Goal: Complete application form

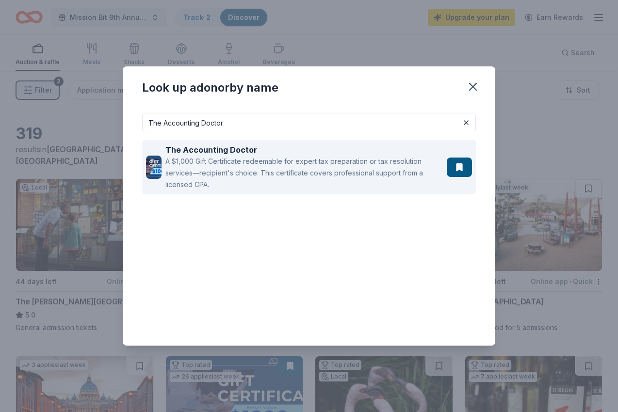
click at [222, 163] on div "A $1,000 Gift Certificate redeemable for expert tax preparation or tax resoluti…" at bounding box center [303, 173] width 277 height 35
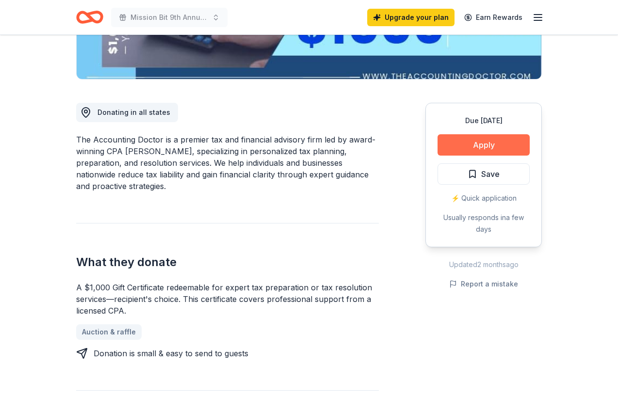
scroll to position [215, 0]
click at [512, 144] on button "Apply" at bounding box center [483, 144] width 92 height 21
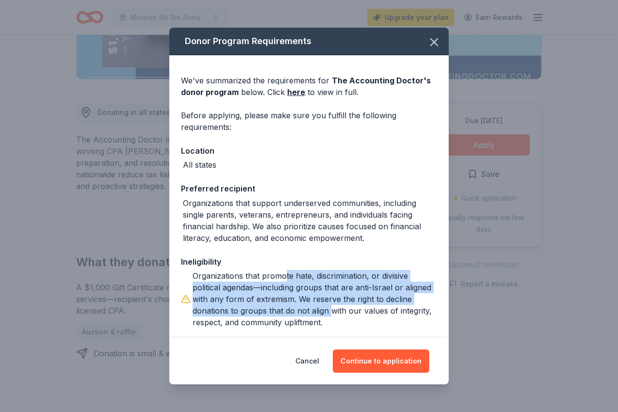
drag, startPoint x: 286, startPoint y: 273, endPoint x: 332, endPoint y: 316, distance: 62.8
click at [332, 316] on div "Organizations that promote hate, discrimination, or divisive political agendas—…" at bounding box center [314, 299] width 244 height 58
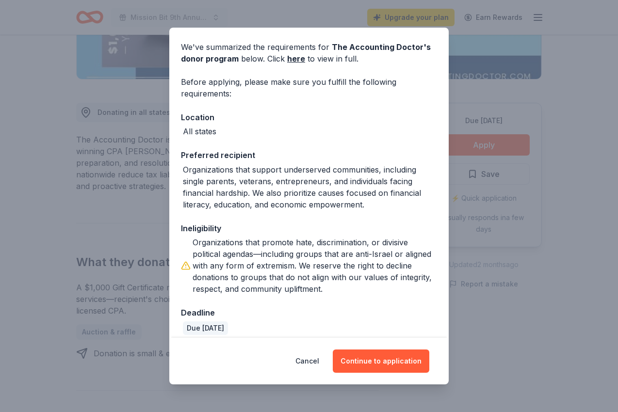
scroll to position [42, 0]
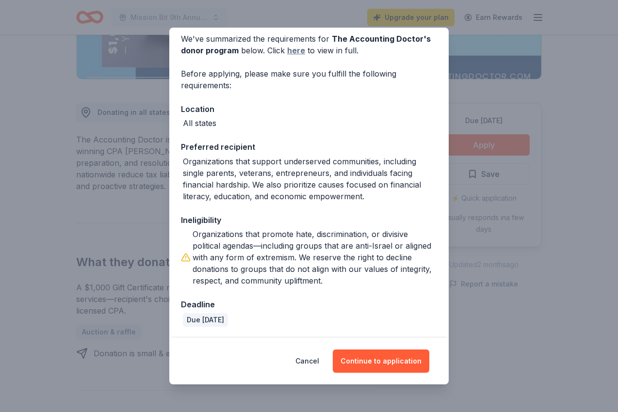
click at [288, 48] on link "here" at bounding box center [296, 51] width 18 height 12
click at [411, 369] on button "Continue to application" at bounding box center [381, 361] width 96 height 23
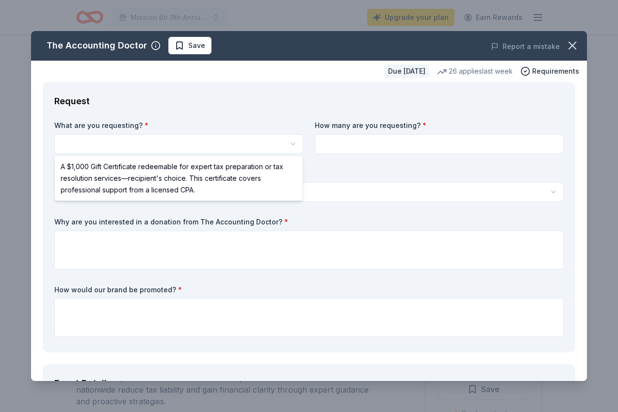
scroll to position [0, 0]
click at [136, 142] on html "Mission Bit 9th Annual Gala Fundraiser Upgrade your plan Earn Rewards Due [DATE…" at bounding box center [309, 206] width 618 height 412
select select "A $1,000 Gift Certificate redeemable for expert tax preparation or tax resoluti…"
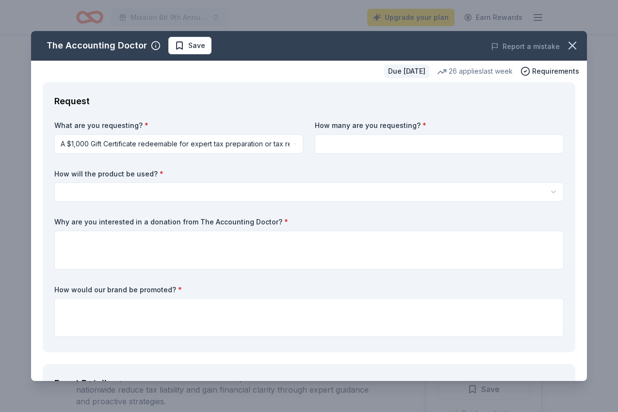
click at [382, 148] on input at bounding box center [439, 143] width 249 height 19
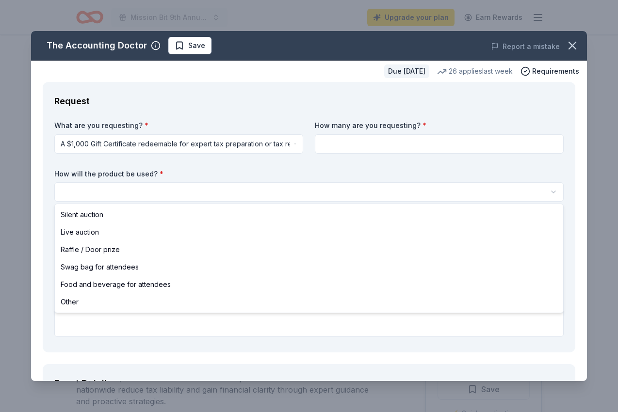
click at [294, 186] on html "Mission Bit 9th Annual Gala Fundraiser Upgrade your plan Earn Rewards Due [DATE…" at bounding box center [309, 206] width 618 height 412
select select "silentAuction"
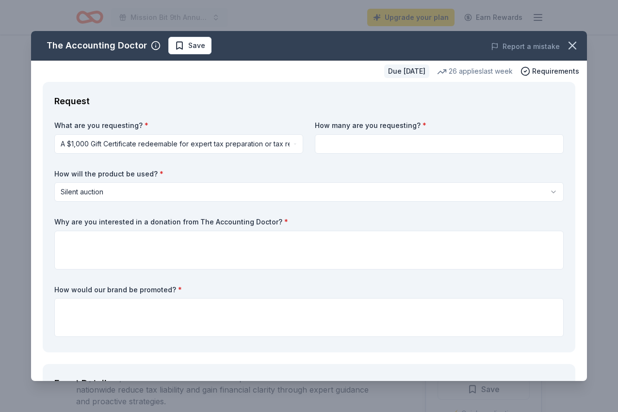
click at [368, 154] on div "What are you requesting? * A $1,000 Gift Certificate redeemable for expert tax …" at bounding box center [308, 231] width 509 height 220
click at [370, 147] on input at bounding box center [439, 143] width 249 height 19
type input "2"
type input "3"
click at [349, 170] on label "How will the product be used? *" at bounding box center [308, 174] width 509 height 10
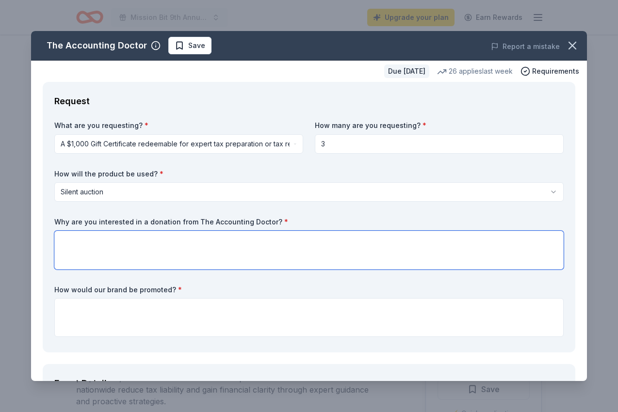
click at [282, 243] on textarea at bounding box center [308, 250] width 509 height 39
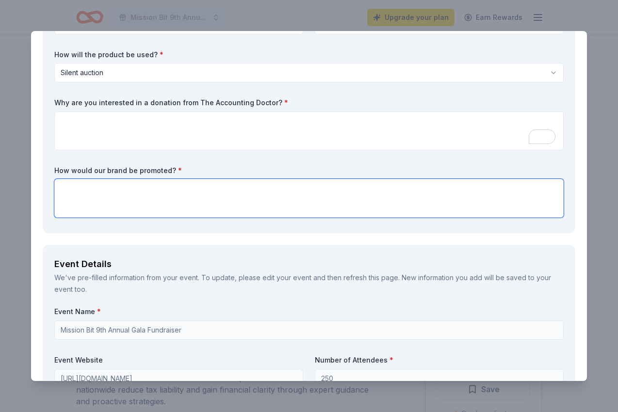
click at [252, 199] on textarea at bounding box center [308, 198] width 509 height 39
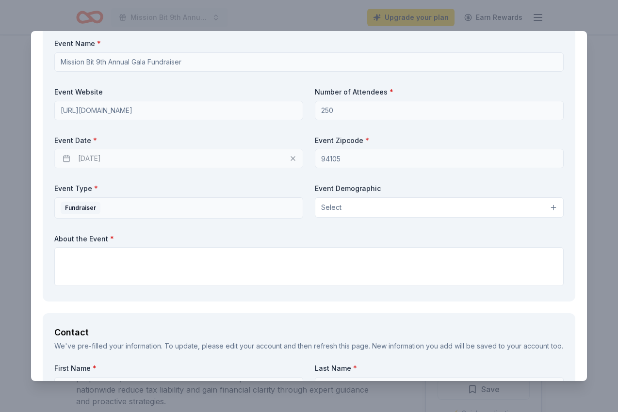
scroll to position [389, 0]
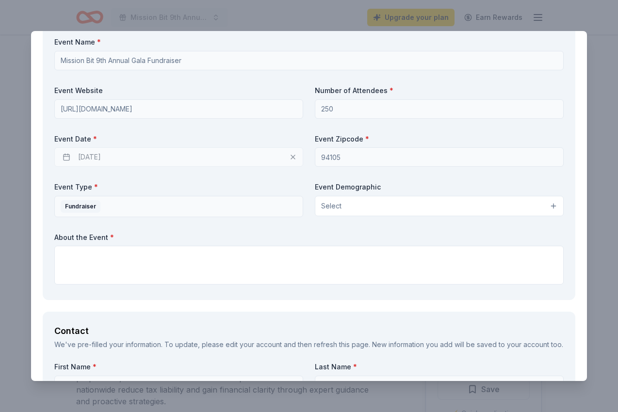
click at [363, 210] on button "Select" at bounding box center [439, 206] width 249 height 20
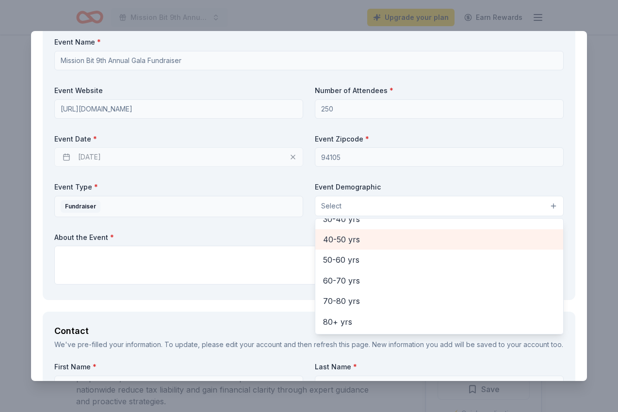
scroll to position [0, 0]
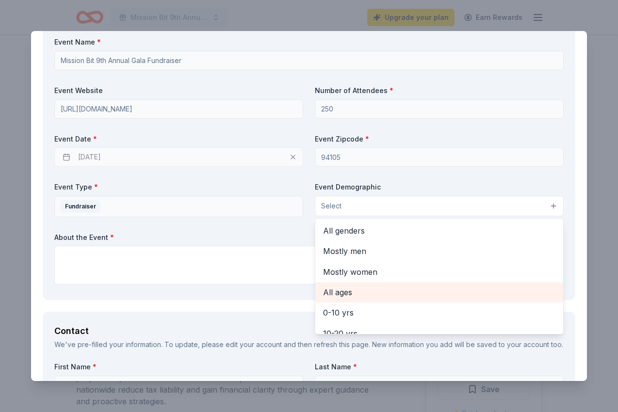
click at [359, 292] on span "All ages" at bounding box center [439, 292] width 232 height 13
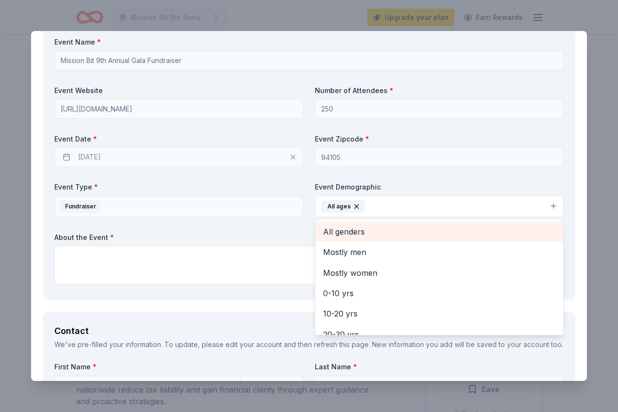
click at [359, 234] on span "All genders" at bounding box center [439, 231] width 232 height 13
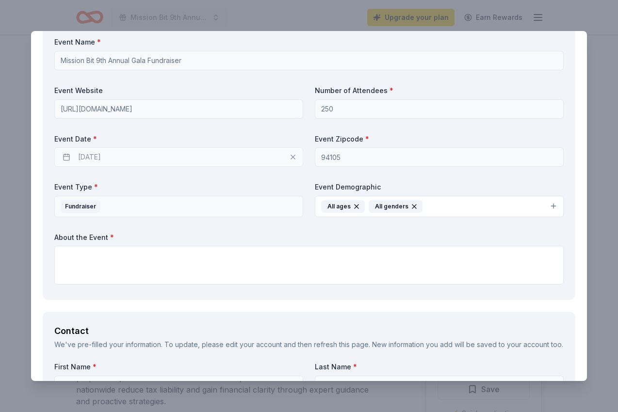
click at [355, 209] on icon "button" at bounding box center [356, 207] width 8 height 8
click at [383, 204] on button "All genders" at bounding box center [439, 206] width 249 height 21
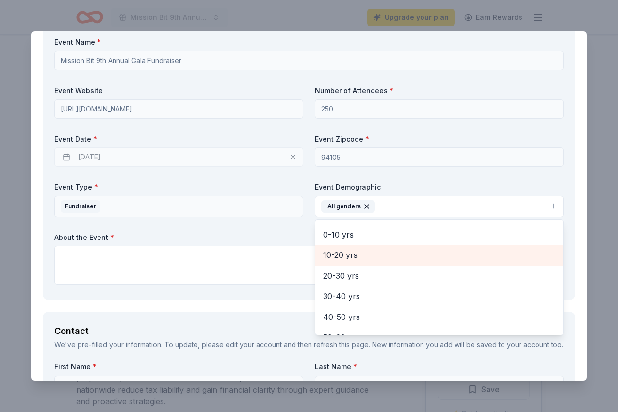
scroll to position [68, 0]
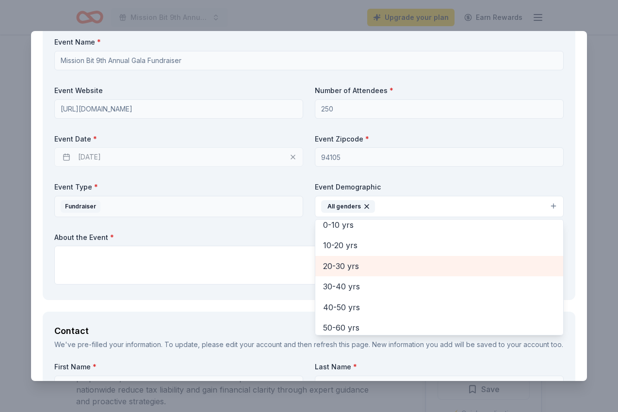
click at [391, 267] on span "20-30 yrs" at bounding box center [439, 266] width 232 height 13
click at [385, 269] on span "30-40 yrs" at bounding box center [439, 266] width 232 height 13
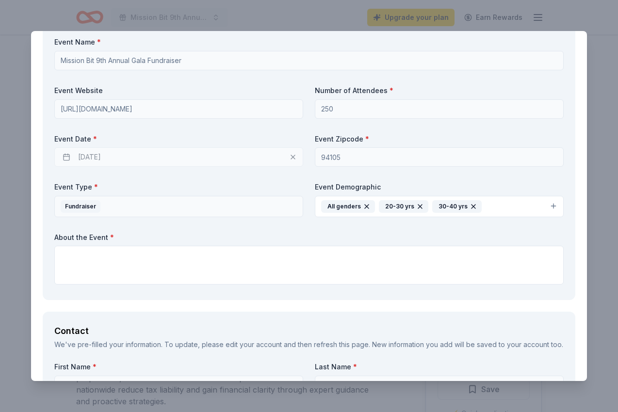
click at [418, 208] on icon "button" at bounding box center [420, 207] width 8 height 8
click at [417, 208] on icon "button" at bounding box center [420, 207] width 8 height 8
click at [365, 207] on icon "button" at bounding box center [367, 207] width 4 height 4
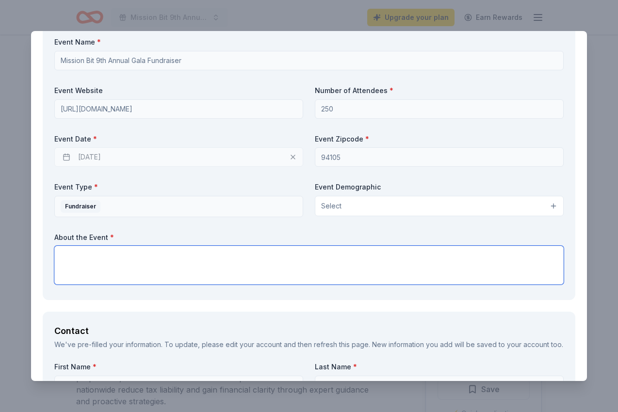
click at [265, 260] on textarea at bounding box center [308, 265] width 509 height 39
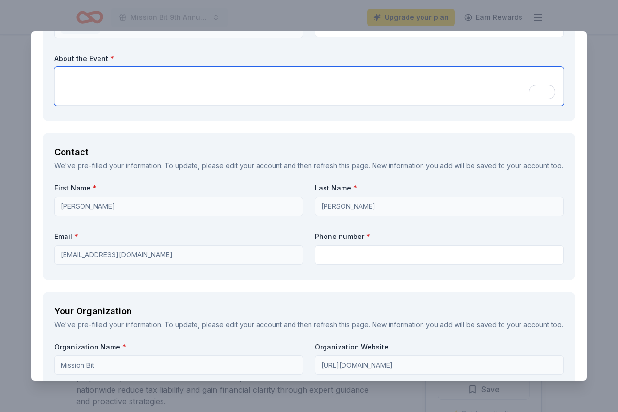
scroll to position [589, 0]
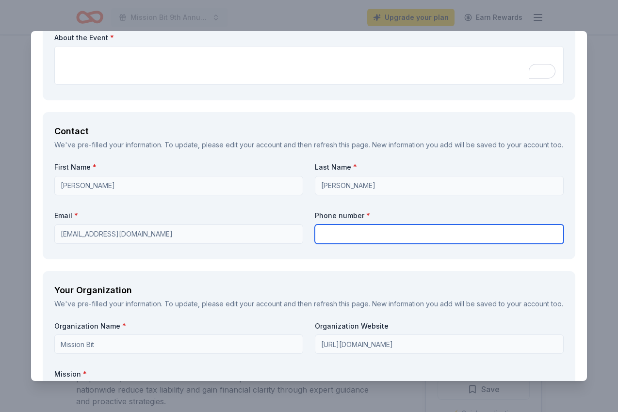
click at [343, 233] on input "text" at bounding box center [439, 233] width 249 height 19
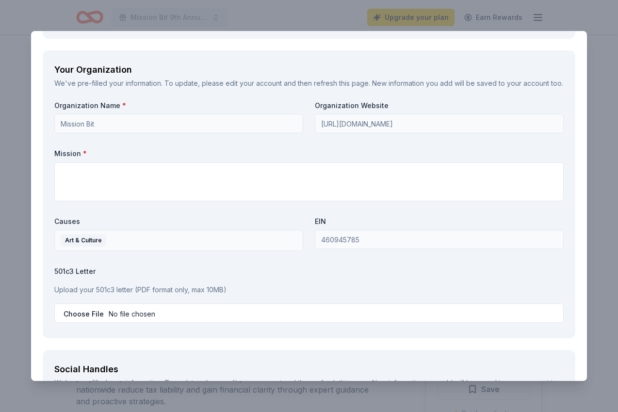
scroll to position [832, 0]
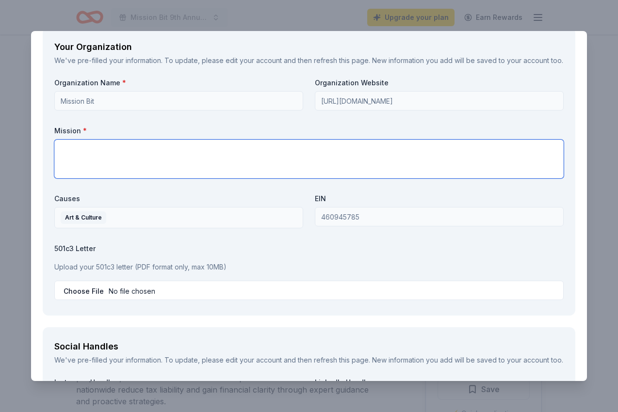
click at [239, 143] on textarea at bounding box center [308, 159] width 509 height 39
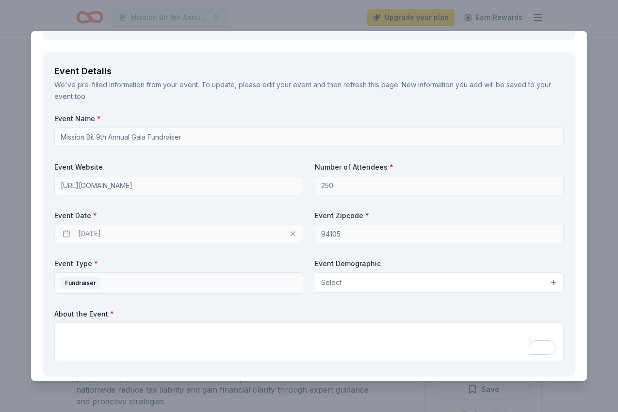
scroll to position [0, 0]
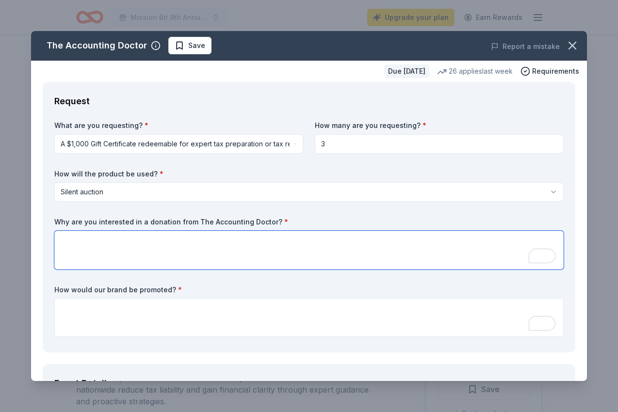
click at [126, 243] on textarea "To enrich screen reader interactions, please activate Accessibility in Grammarl…" at bounding box center [308, 250] width 509 height 39
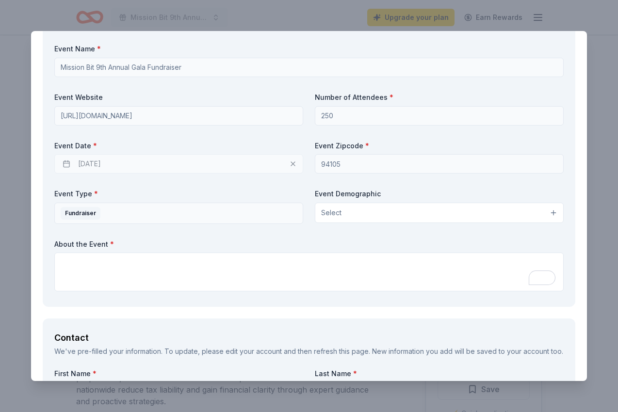
scroll to position [384, 0]
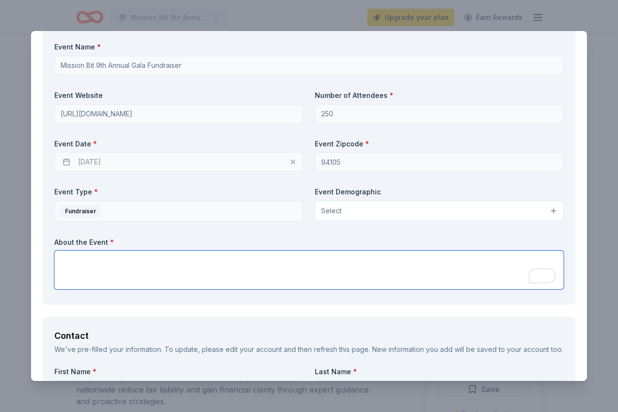
click at [125, 259] on textarea "To enrich screen reader interactions, please activate Accessibility in Grammarl…" at bounding box center [308, 270] width 509 height 39
click at [130, 281] on textarea "To enrich screen reader interactions, please activate Accessibility in Grammarl…" at bounding box center [308, 270] width 509 height 39
paste textarea "Experience an extraordinary evening of inspiration and philanthropy at Mission …"
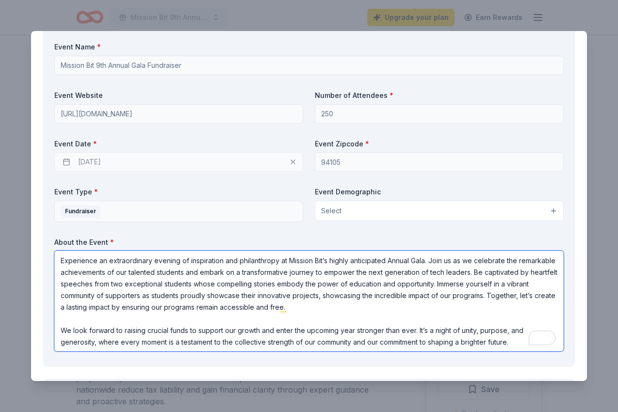
type textarea "Experience an extraordinary evening of inspiration and philanthropy at Mission …"
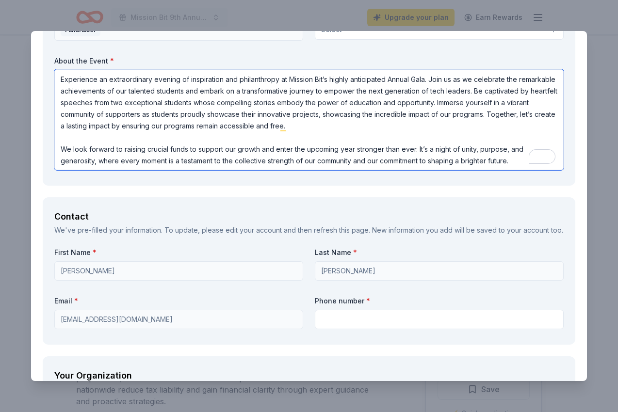
scroll to position [568, 0]
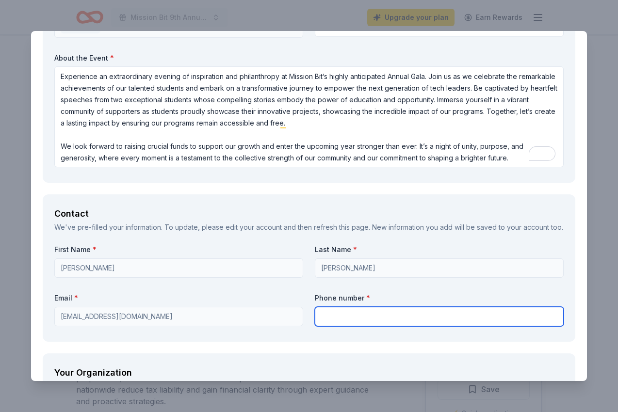
click at [381, 325] on input "text" at bounding box center [439, 316] width 249 height 19
type input "62833"
type input "4"
type input "6"
click at [350, 310] on input "text" at bounding box center [439, 316] width 249 height 19
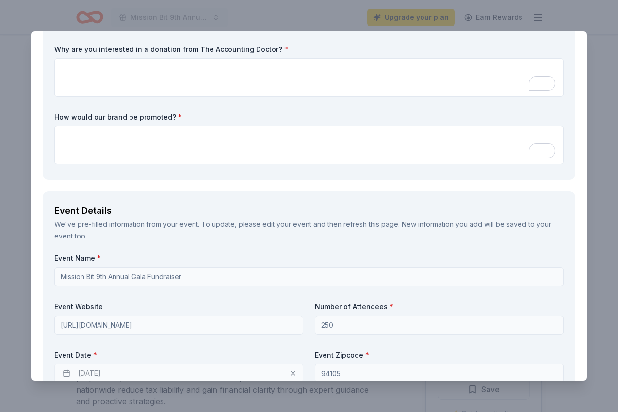
scroll to position [0, 0]
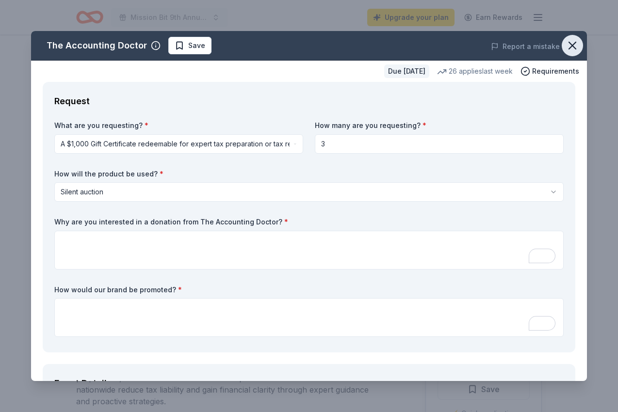
click at [572, 44] on icon "button" at bounding box center [572, 46] width 14 height 14
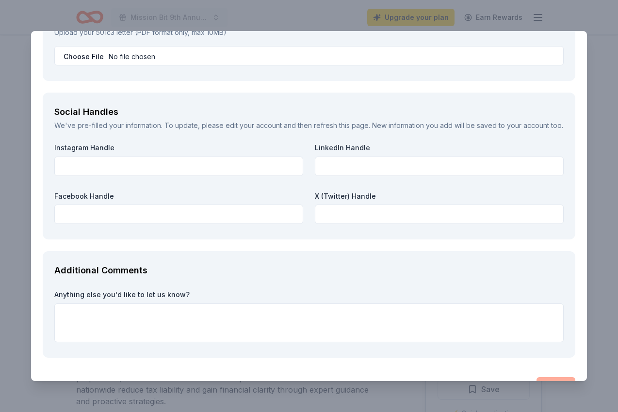
scroll to position [1155, 0]
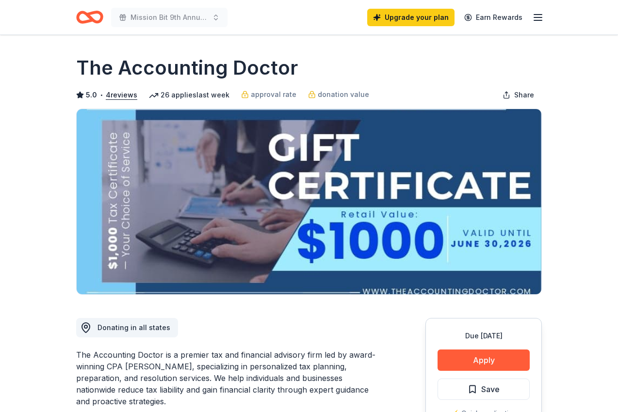
click at [536, 20] on line "button" at bounding box center [538, 20] width 8 height 0
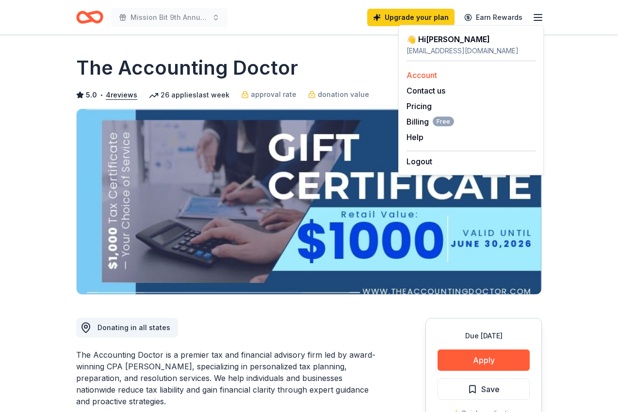
click at [419, 75] on link "Account" at bounding box center [421, 75] width 31 height 10
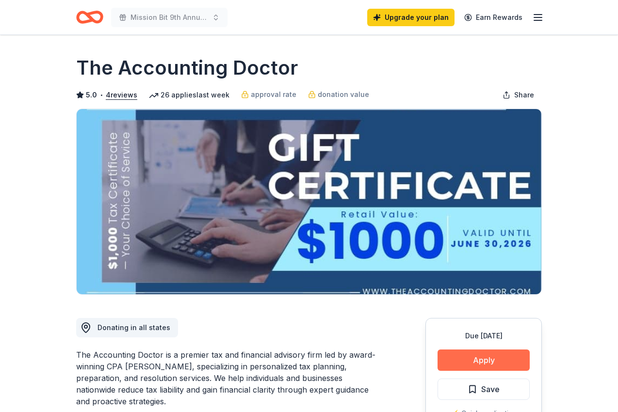
click at [486, 362] on button "Apply" at bounding box center [483, 360] width 92 height 21
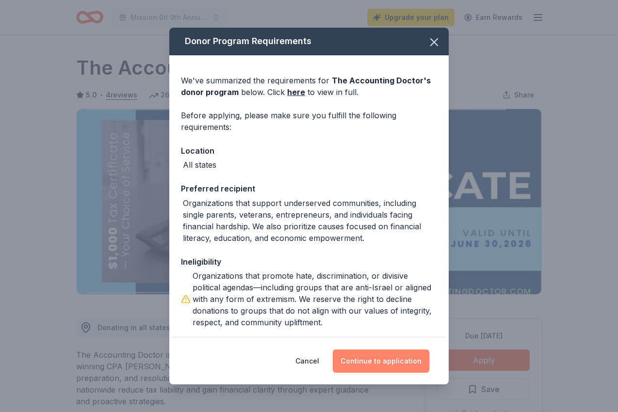
click at [406, 366] on button "Continue to application" at bounding box center [381, 361] width 96 height 23
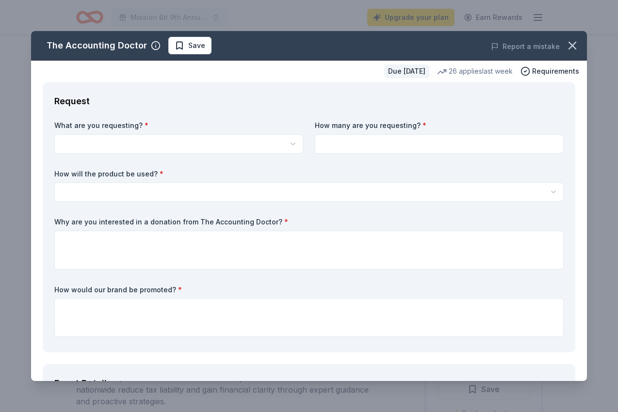
click at [201, 147] on html "Mission Bit 9th Annual Gala Fundraiser Upgrade your plan Earn Rewards Due [DATE…" at bounding box center [309, 206] width 618 height 412
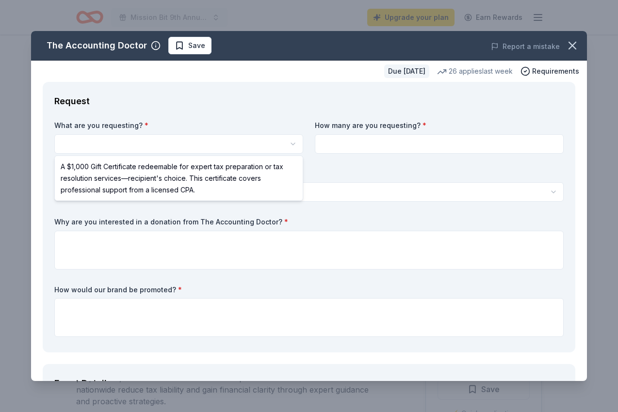
select select "A $1,000 Gift Certificate redeemable for expert tax preparation or tax resoluti…"
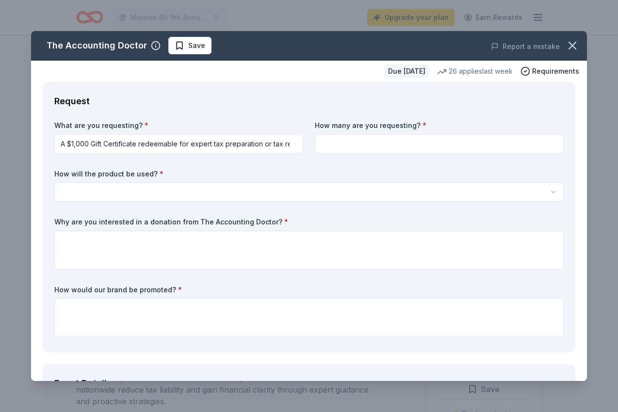
click at [361, 148] on input at bounding box center [439, 143] width 249 height 19
type input "3"
click at [344, 183] on html "Mission Bit 9th Annual Gala Fundraiser Upgrade your plan Earn Rewards Due [DATE…" at bounding box center [309, 206] width 618 height 412
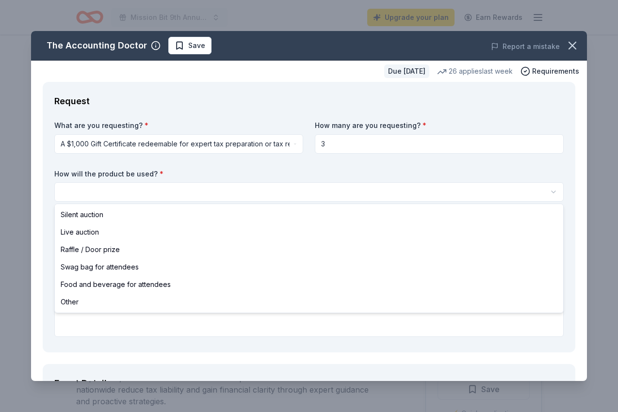
select select "silentAuction"
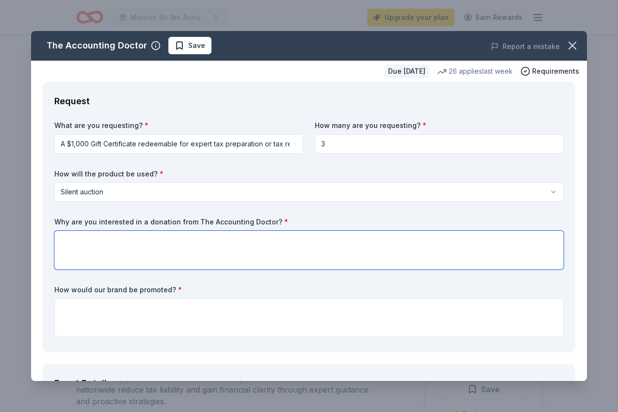
click at [163, 257] on textarea at bounding box center [308, 250] width 509 height 39
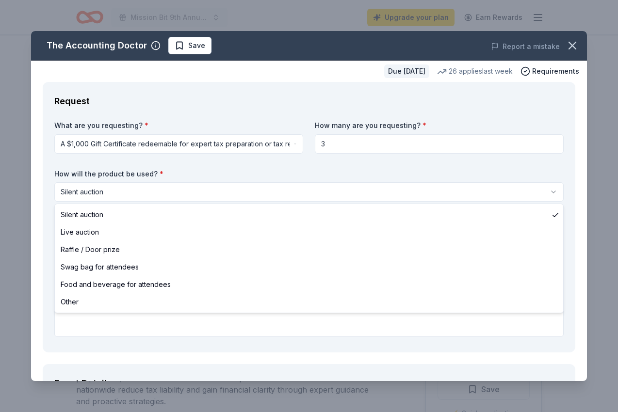
click at [202, 184] on html "Mission Bit 9th Annual Gala Fundraiser Upgrade your plan Earn Rewards Due [DATE…" at bounding box center [309, 206] width 618 height 412
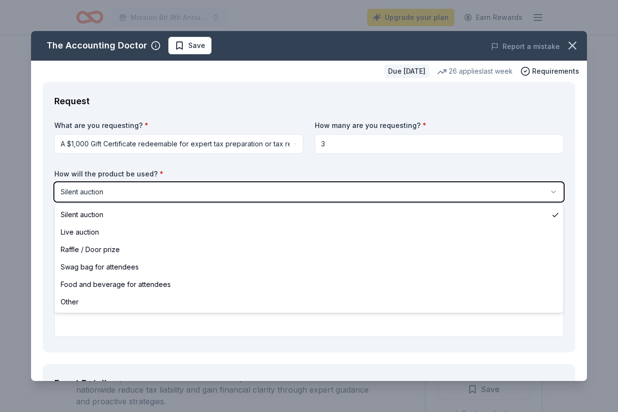
click at [116, 144] on html "Mission Bit 9th Annual Gala Fundraiser Upgrade your plan Earn Rewards Due in 67…" at bounding box center [309, 206] width 618 height 412
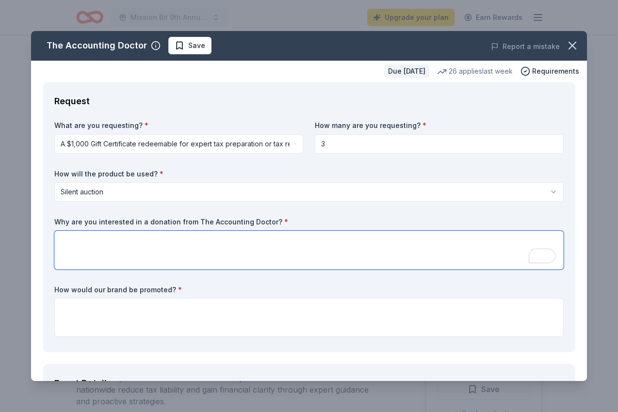
click at [176, 255] on textarea "To enrich screen reader interactions, please activate Accessibility in Grammarl…" at bounding box center [308, 250] width 509 height 39
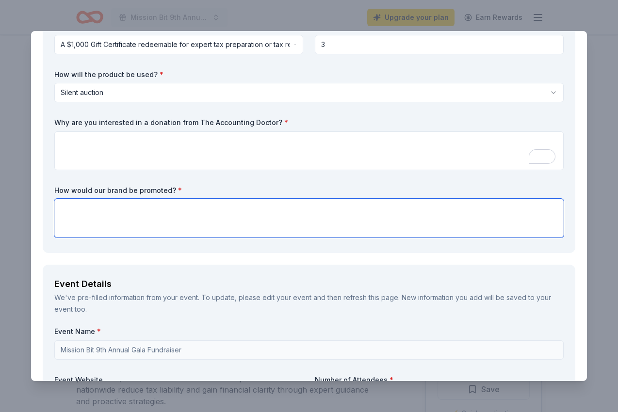
click at [159, 222] on textarea at bounding box center [308, 218] width 509 height 39
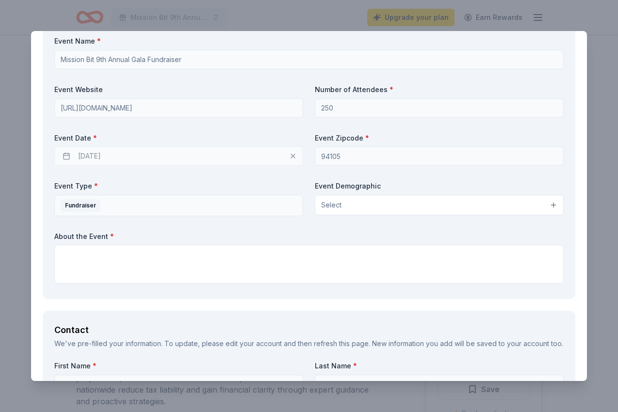
scroll to position [434, 0]
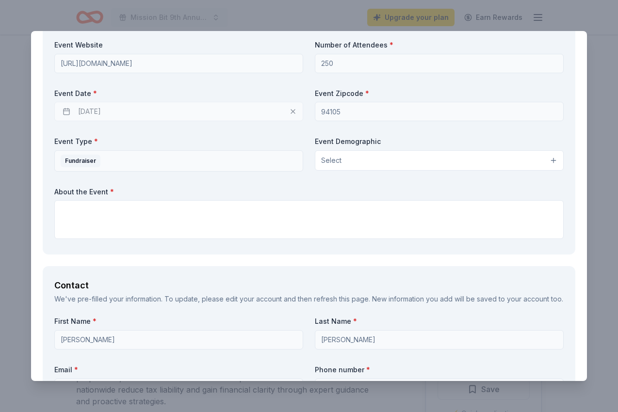
click at [376, 160] on button "Select" at bounding box center [439, 160] width 249 height 20
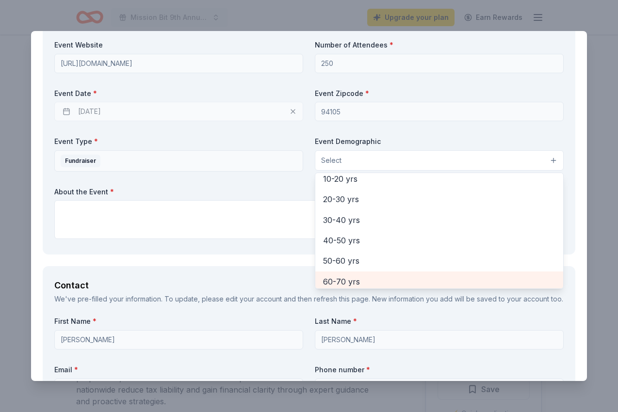
scroll to position [156, 0]
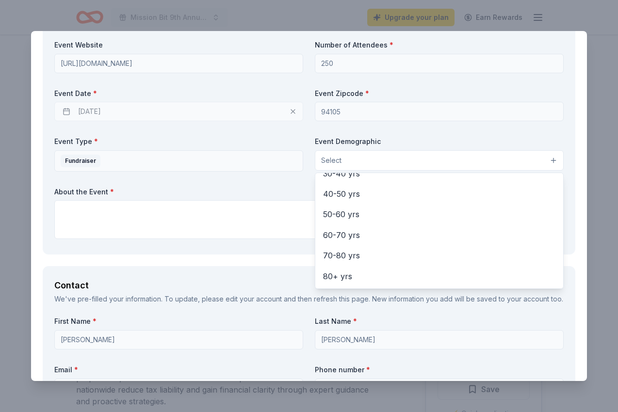
click at [221, 225] on div "Event Name * Mission Bit 9th Annual Gala Fundraiser Event Website https://missi…" at bounding box center [308, 117] width 509 height 251
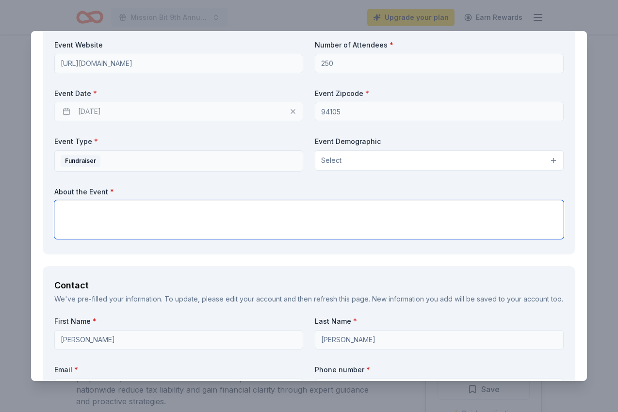
click at [220, 219] on textarea at bounding box center [308, 219] width 509 height 39
paste textarea "https://linkedin.com/school/mission-bit"
type textarea "https://linkedin.com/school/mission-bit"
click at [135, 213] on textarea "To enrich screen reader interactions, please activate Accessibility in Grammarl…" at bounding box center [308, 219] width 509 height 39
paste textarea "Experience an extraordinary evening of inspiration and philanthropy at Mission …"
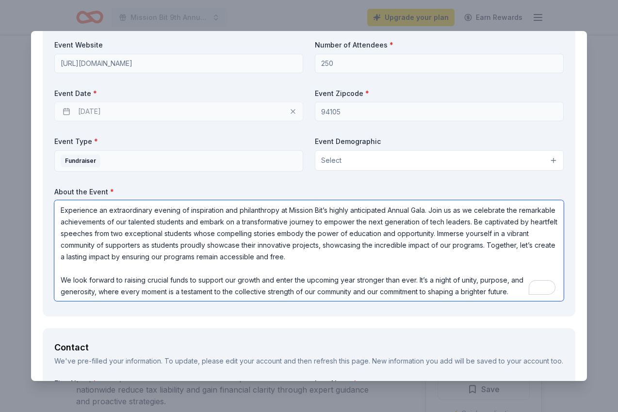
type textarea "Experience an extraordinary evening of inspiration and philanthropy at Mission …"
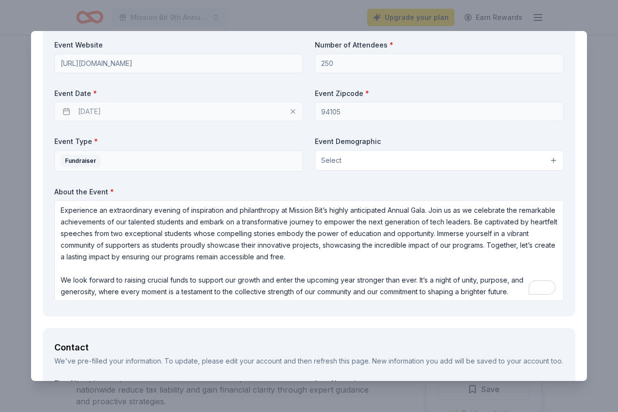
click at [155, 185] on div "Event Name * Mission Bit 9th Annual Gala Fundraiser Event Website https://missi…" at bounding box center [308, 148] width 509 height 313
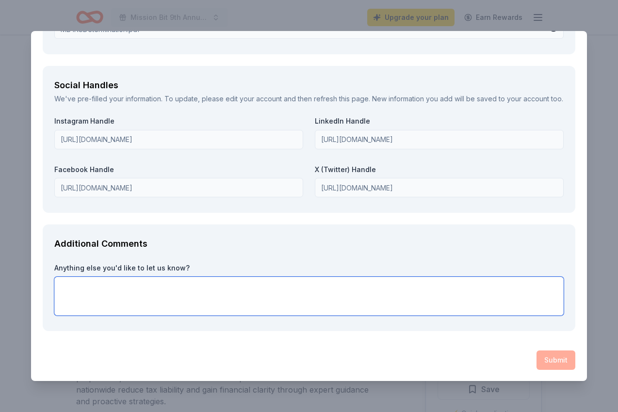
click at [135, 296] on textarea at bounding box center [308, 296] width 509 height 39
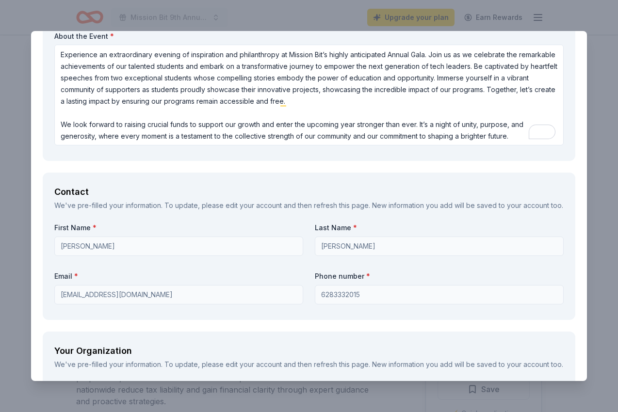
scroll to position [0, 0]
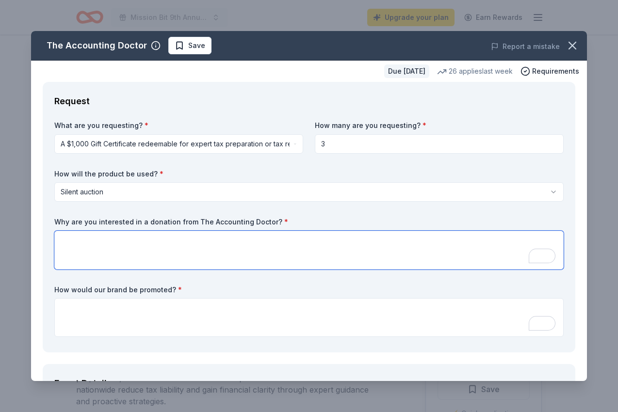
click at [144, 265] on textarea "To enrich screen reader interactions, please activate Accessibility in Grammarl…" at bounding box center [308, 250] width 509 height 39
paste textarea "The Accounting Doctor Donation Request"
type textarea "The Accounting Doctor Donation Request"
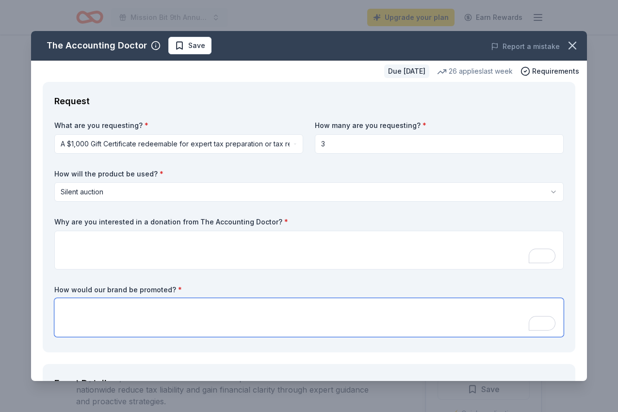
click at [164, 308] on textarea "To enrich screen reader interactions, please activate Accessibility in Grammarl…" at bounding box center [308, 317] width 509 height 39
paste textarea "Visibility: {Business_Name} will be recognized in our event program, on our web…"
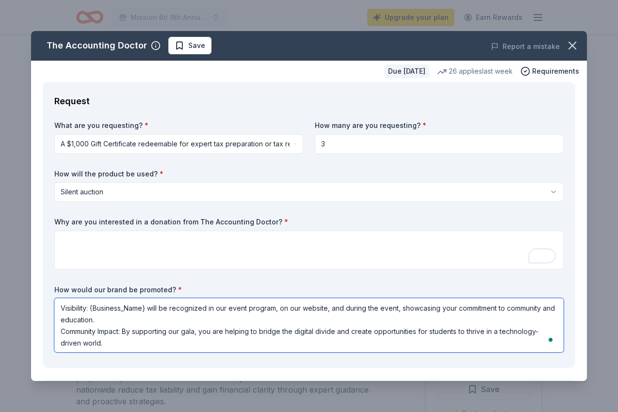
drag, startPoint x: 91, startPoint y: 310, endPoint x: 146, endPoint y: 310, distance: 55.3
click at [146, 310] on textarea "Visibility: {Business_Name} will be recognized in our event program, on our web…" at bounding box center [308, 325] width 509 height 54
drag, startPoint x: 92, startPoint y: 307, endPoint x: 165, endPoint y: 306, distance: 72.7
click at [165, 306] on textarea "Visibility: The Accounting Doctor will be recognized in our event program, on o…" at bounding box center [308, 325] width 509 height 54
click at [278, 331] on textarea "Visibility: The Accounting Doctor will be recognized in our event program, on o…" at bounding box center [308, 325] width 509 height 54
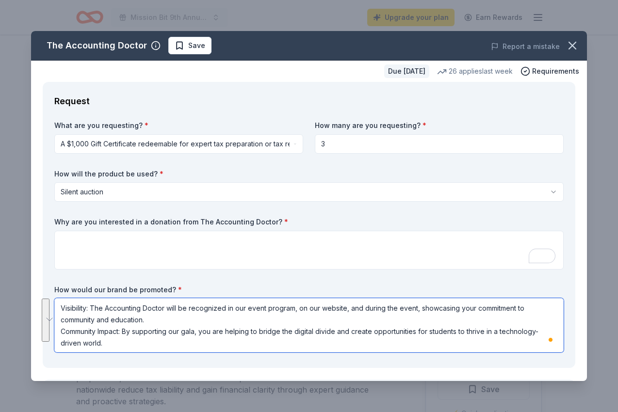
drag, startPoint x: 269, startPoint y: 312, endPoint x: 269, endPoint y: 345, distance: 33.0
click at [269, 345] on textarea "Visibility: The Accounting Doctor will be recognized in our event program, on o…" at bounding box center [308, 325] width 509 height 54
click at [176, 318] on textarea "Visibility: The Accounting Doctor will be recognized in our event program, on o…" at bounding box center [308, 325] width 509 height 54
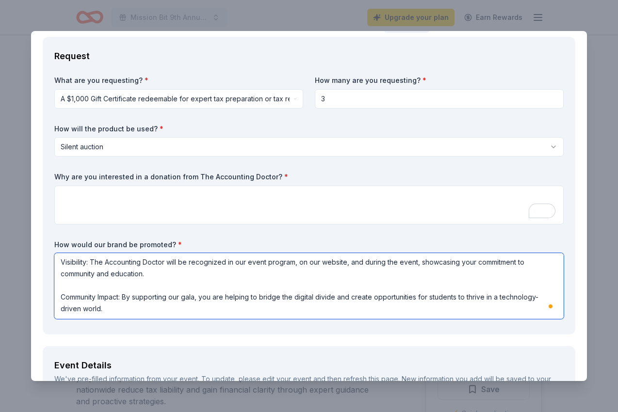
scroll to position [59, 0]
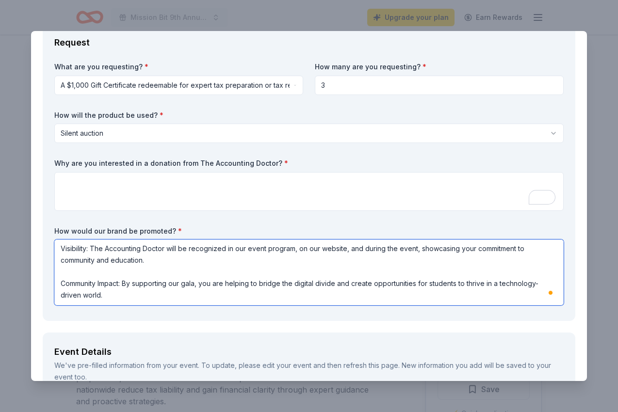
type textarea "Visibility: The Accounting Doctor will be recognized in our event program, on o…"
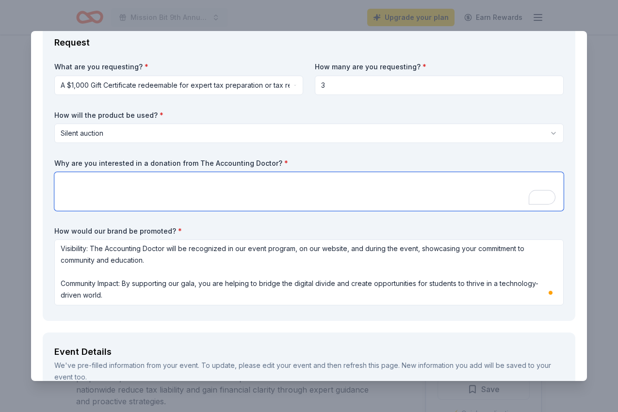
click at [189, 208] on textarea "To enrich screen reader interactions, please activate Accessibility in Grammarl…" at bounding box center [308, 191] width 509 height 39
paste textarea "The Accounting Doctor"
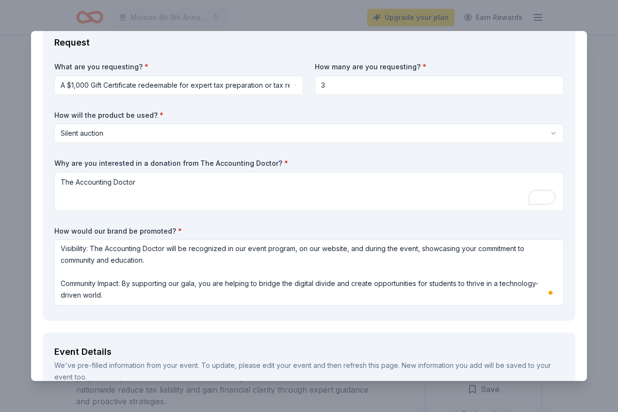
drag, startPoint x: 198, startPoint y: 160, endPoint x: 272, endPoint y: 160, distance: 74.2
click at [272, 160] on label "Why are you interested in a donation from The Accounting Doctor? *" at bounding box center [308, 164] width 509 height 10
click at [284, 160] on span "*" at bounding box center [286, 163] width 4 height 8
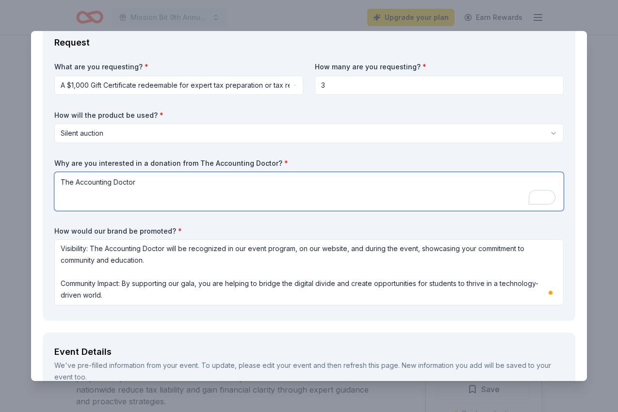
click at [265, 190] on textarea "The Accounting Doctor" at bounding box center [308, 191] width 509 height 39
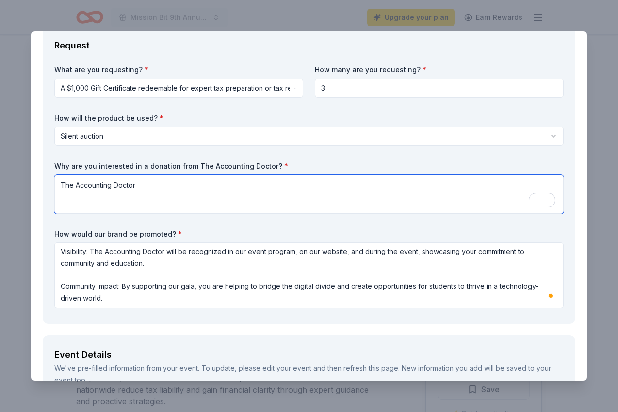
scroll to position [55, 0]
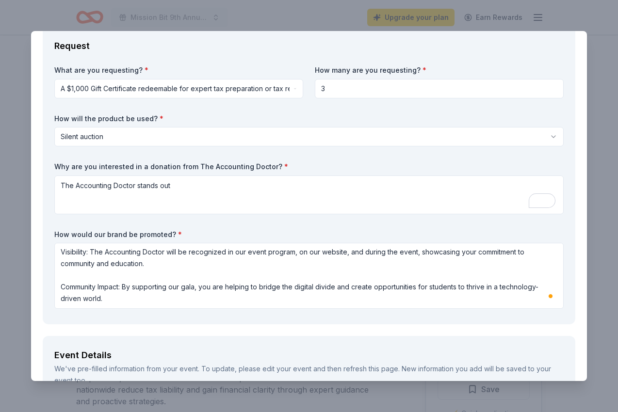
drag, startPoint x: 273, startPoint y: 167, endPoint x: 58, endPoint y: 163, distance: 214.8
click at [59, 163] on label "Why are you interested in a donation from The Accounting Doctor? *" at bounding box center [308, 167] width 509 height 10
drag, startPoint x: 54, startPoint y: 165, endPoint x: 240, endPoint y: 167, distance: 186.2
click at [240, 167] on label "Why are you interested in a donation from The Accounting Doctor? *" at bounding box center [308, 167] width 509 height 10
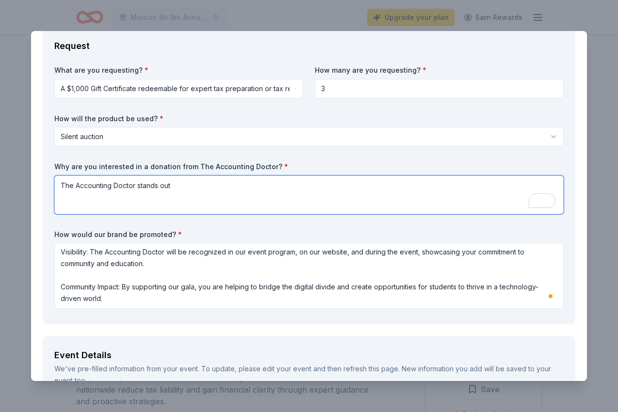
click at [194, 206] on textarea "The Accounting Doctor stands out" at bounding box center [308, 195] width 509 height 39
paste textarea "I admire The Accounting Doctor’s strong commitment to community involvement and…"
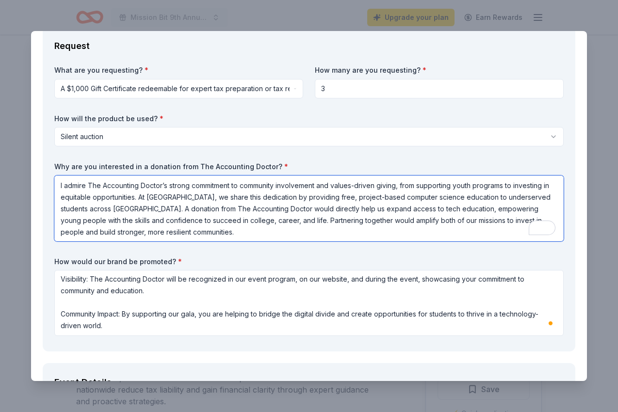
drag, startPoint x: 113, startPoint y: 187, endPoint x: 258, endPoint y: 195, distance: 145.7
click at [258, 195] on textarea "I admire The Accounting Doctor’s strong commitment to community involvement and…" at bounding box center [308, 209] width 509 height 66
drag, startPoint x: 409, startPoint y: 186, endPoint x: 403, endPoint y: 208, distance: 23.0
click at [403, 208] on textarea "I admire The Accounting Doctor’s strong commitment to community involvement and…" at bounding box center [308, 209] width 509 height 66
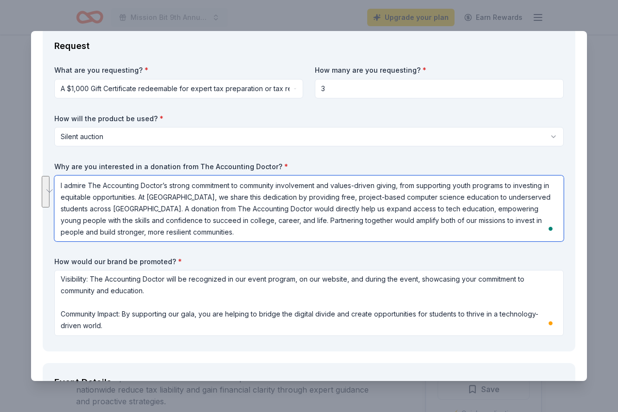
click at [403, 208] on textarea "I admire The Accounting Doctor’s strong commitment to community involvement and…" at bounding box center [308, 209] width 509 height 66
drag, startPoint x: 217, startPoint y: 198, endPoint x: 230, endPoint y: 246, distance: 49.3
click at [230, 246] on div "What are you requesting? * A $1,000 Gift Certificate redeemable for expert tax …" at bounding box center [308, 202] width 509 height 274
click at [249, 228] on textarea "I admire The Accounting Doctor’s strong commitment to community involvement and…" at bounding box center [308, 209] width 509 height 66
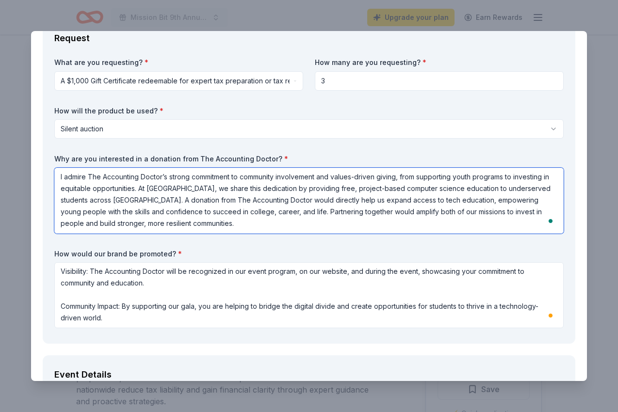
scroll to position [70, 0]
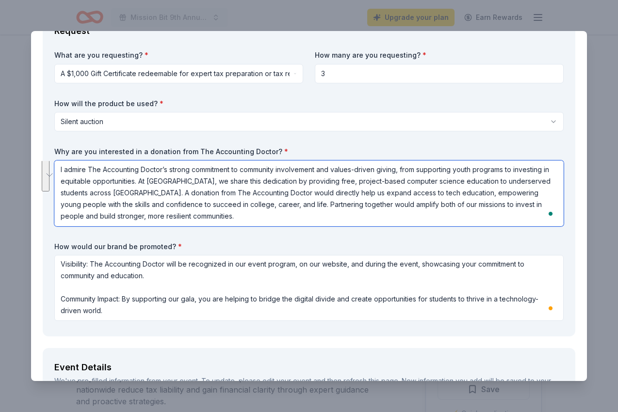
drag, startPoint x: 218, startPoint y: 191, endPoint x: 227, endPoint y: 214, distance: 24.8
click at [227, 214] on textarea "I admire The Accounting Doctor’s strong commitment to community involvement and…" at bounding box center [308, 193] width 509 height 66
click at [292, 189] on textarea "I admire The Accounting Doctor’s strong commitment to community involvement and…" at bounding box center [308, 193] width 509 height 66
click at [351, 200] on textarea "I admire The Accounting Doctor’s strong commitment to community involvement and…" at bounding box center [308, 193] width 509 height 66
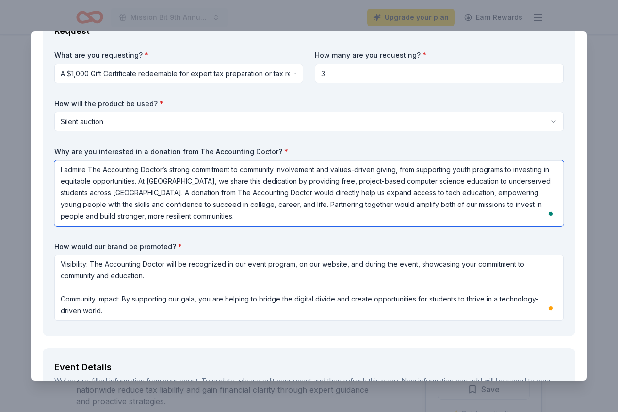
click at [423, 197] on textarea "I admire The Accounting Doctor’s strong commitment to community involvement and…" at bounding box center [308, 193] width 509 height 66
click at [439, 196] on textarea "I admire The Accounting Doctor’s strong commitment to community involvement and…" at bounding box center [308, 193] width 509 height 66
drag, startPoint x: 287, startPoint y: 206, endPoint x: 339, endPoint y: 217, distance: 53.4
click at [339, 217] on textarea "I admire The Accounting Doctor’s strong commitment to community involvement and…" at bounding box center [308, 193] width 509 height 66
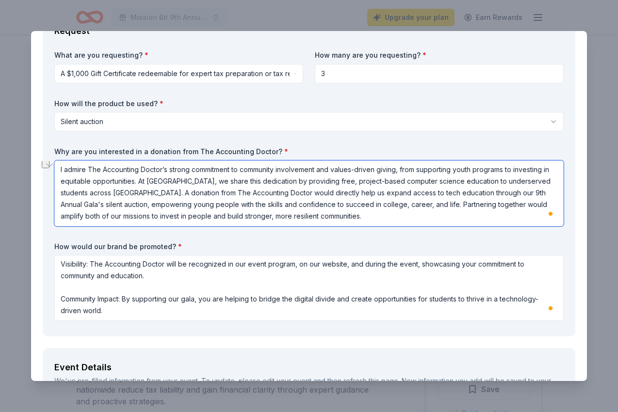
drag, startPoint x: 169, startPoint y: 210, endPoint x: 367, endPoint y: 227, distance: 198.5
click at [367, 227] on div "What are you requesting? * A $1,000 Gift Certificate redeemable for expert tax …" at bounding box center [308, 187] width 509 height 274
click at [375, 219] on textarea "I admire The Accounting Doctor’s strong commitment to community involvement and…" at bounding box center [308, 193] width 509 height 66
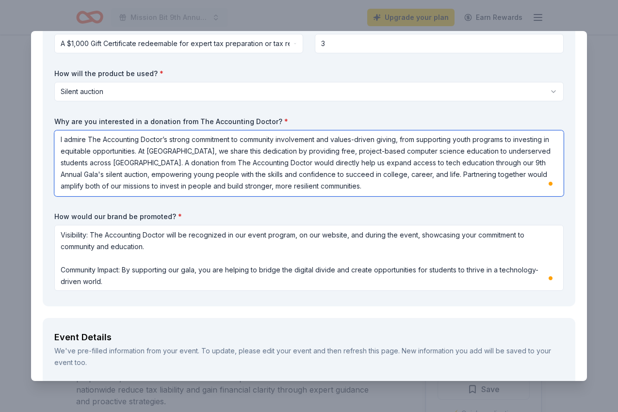
scroll to position [0, 0]
type textarea "I admire The Accounting Doctor’s strong commitment to community involvement and…"
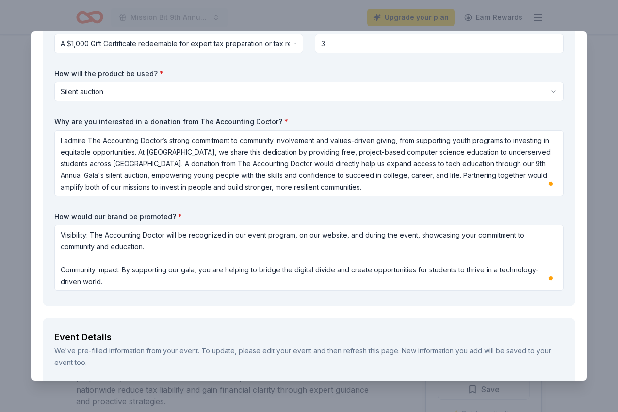
drag, startPoint x: 330, startPoint y: 48, endPoint x: 306, endPoint y: 48, distance: 23.8
click at [306, 48] on div "What are you requesting? * A $1,000 Gift Certificate redeemable for expert tax …" at bounding box center [308, 157] width 509 height 274
drag, startPoint x: 330, startPoint y: 46, endPoint x: 312, endPoint y: 46, distance: 18.4
click at [312, 46] on div "What are you requesting? * A $1,000 Gift Certificate redeemable for expert tax …" at bounding box center [308, 157] width 509 height 274
type input "2"
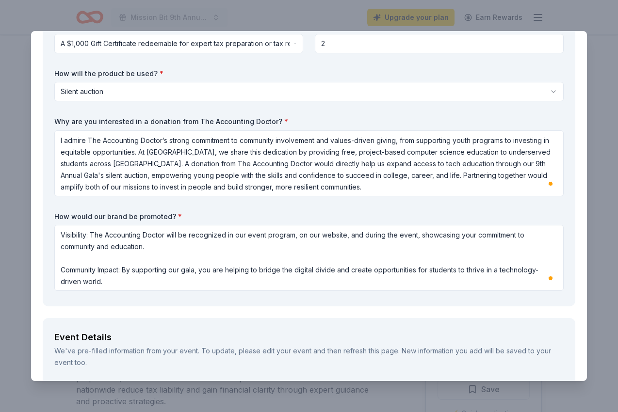
click at [311, 69] on label "How will the product be used? *" at bounding box center [308, 74] width 509 height 10
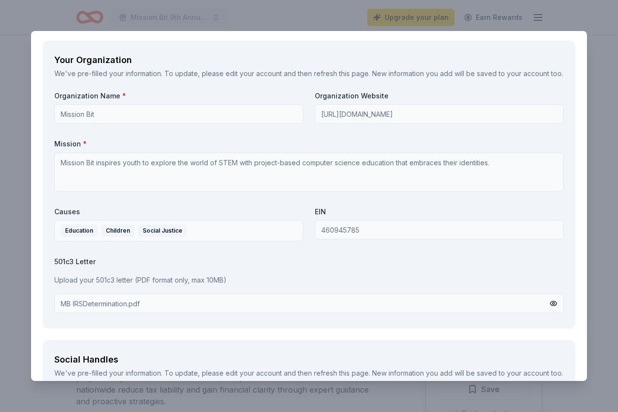
scroll to position [1210, 0]
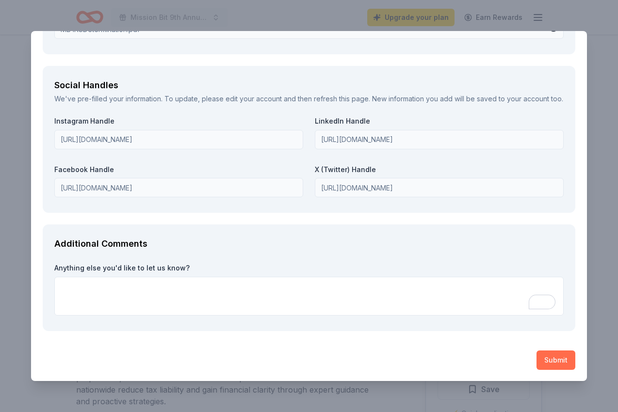
click at [545, 355] on button "Submit" at bounding box center [555, 360] width 39 height 19
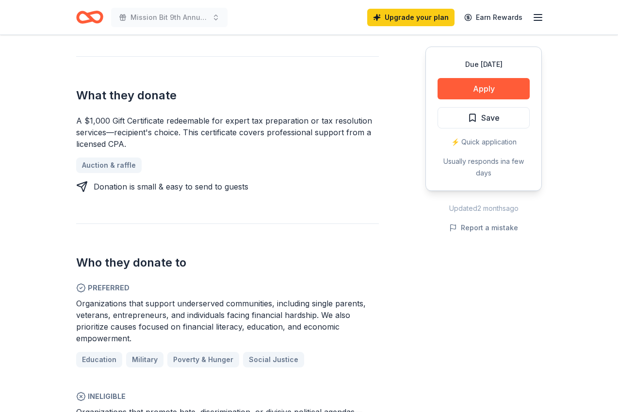
scroll to position [245, 0]
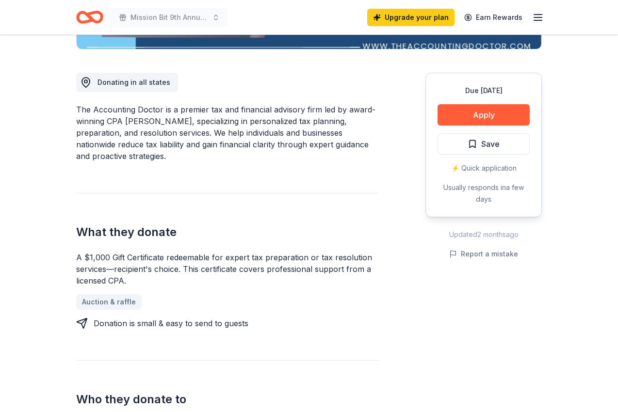
drag, startPoint x: 193, startPoint y: 327, endPoint x: 283, endPoint y: 327, distance: 89.7
click at [283, 327] on div "Donation is small & easy to send to guests" at bounding box center [227, 324] width 303 height 12
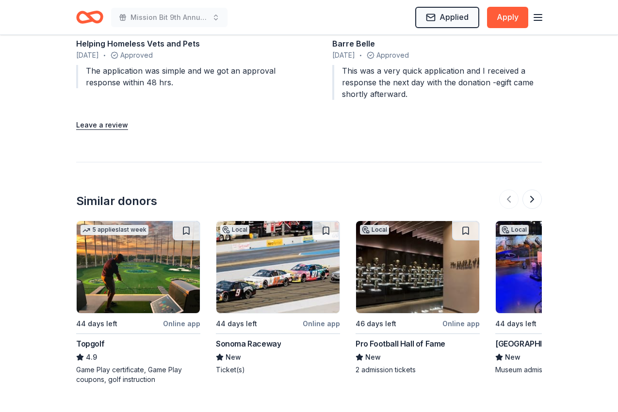
scroll to position [1295, 0]
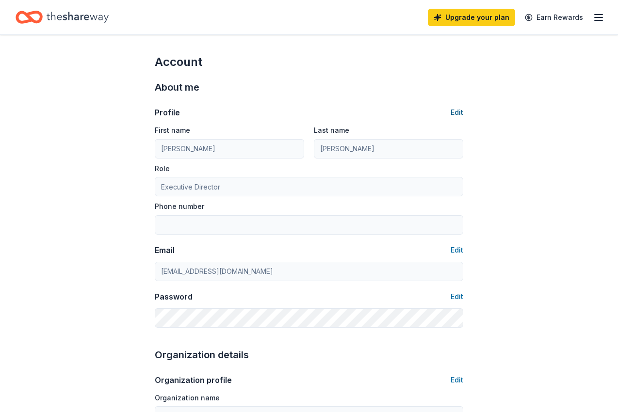
click at [453, 111] on button "Edit" at bounding box center [456, 113] width 13 height 12
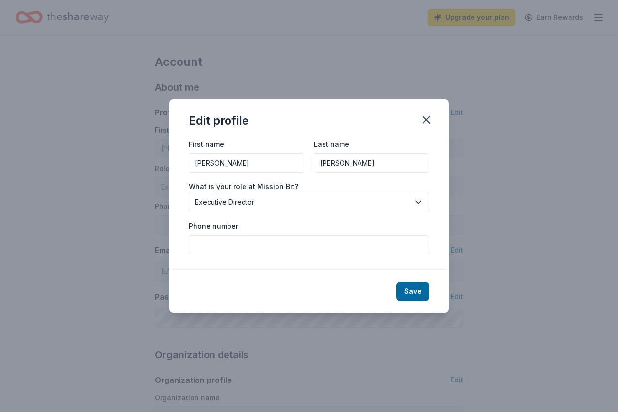
click at [244, 173] on div "First name Christina Last name Ortega What is your role at Mission Bit? Executi…" at bounding box center [309, 196] width 240 height 116
click at [245, 170] on input "[PERSON_NAME]" at bounding box center [246, 162] width 115 height 19
type input "Johnny"
type input "Lin"
click at [248, 213] on div "First name Johnny Last name Lin What is your role at Mission Bit? Executive Dir…" at bounding box center [309, 196] width 240 height 116
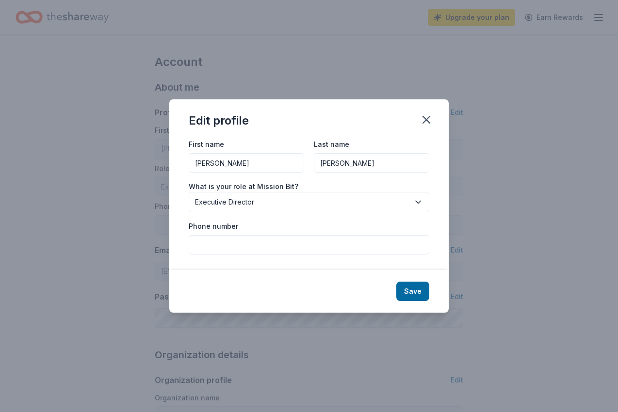
click at [249, 206] on span "Executive Director" at bounding box center [302, 202] width 214 height 12
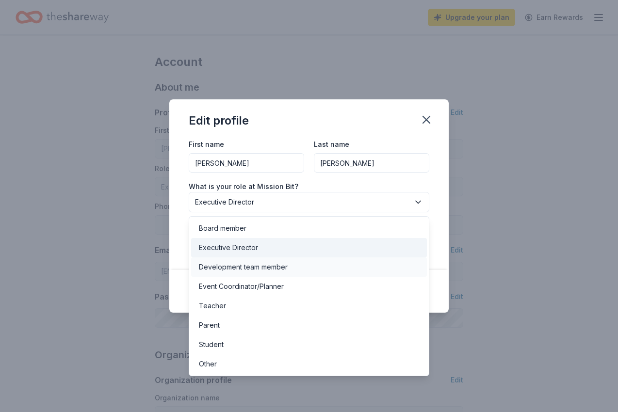
click at [262, 271] on div "Development team member" at bounding box center [243, 267] width 89 height 12
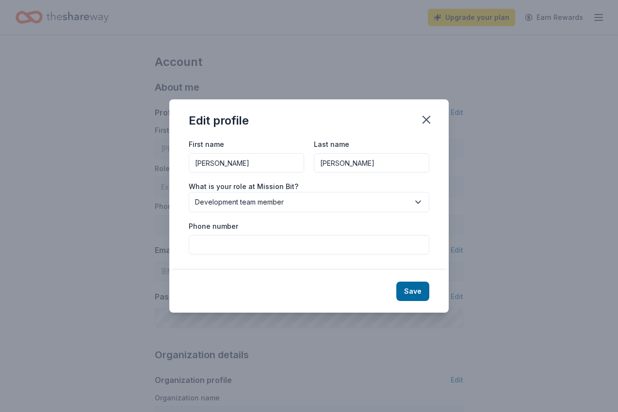
click at [270, 247] on input "Phone number" at bounding box center [309, 244] width 240 height 19
type input "6283332015"
click at [429, 294] on button "Save" at bounding box center [412, 291] width 33 height 19
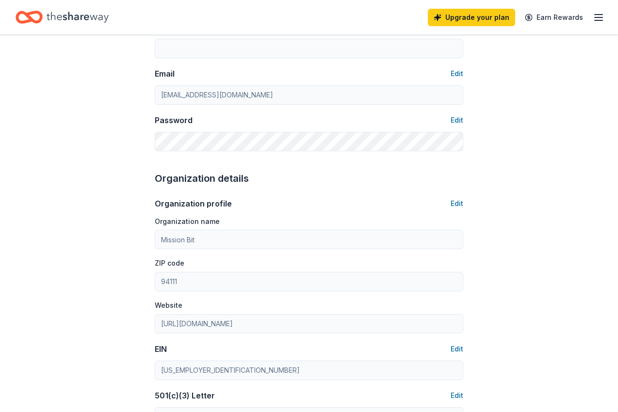
type input "Johnny"
type input "Lin"
type input "Development team member"
type input "6283332015"
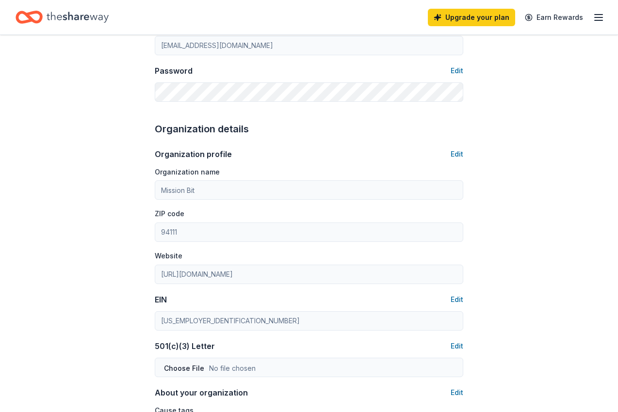
scroll to position [445, 0]
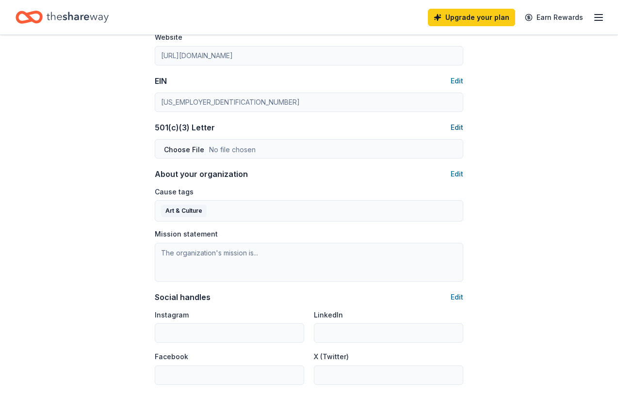
click at [458, 122] on button "Edit" at bounding box center [456, 128] width 13 height 12
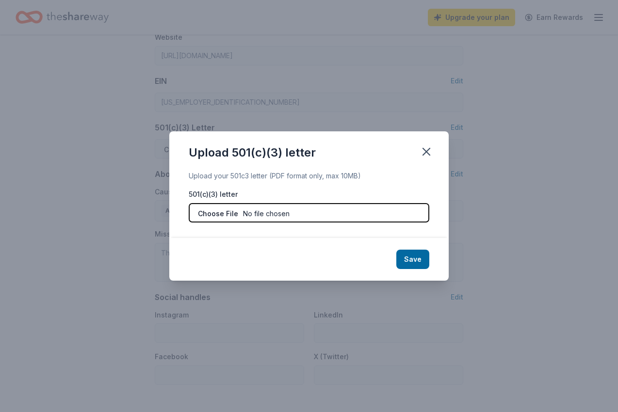
click at [254, 218] on input "file" at bounding box center [309, 212] width 240 height 19
type input "C:\fakepath\MB IRSDetermination.pdf"
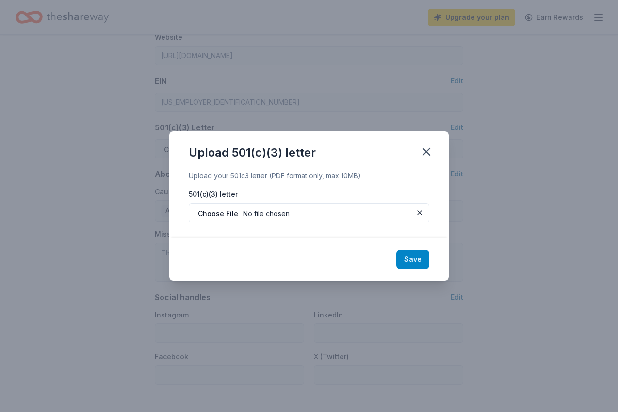
click at [418, 265] on button "Save" at bounding box center [412, 259] width 33 height 19
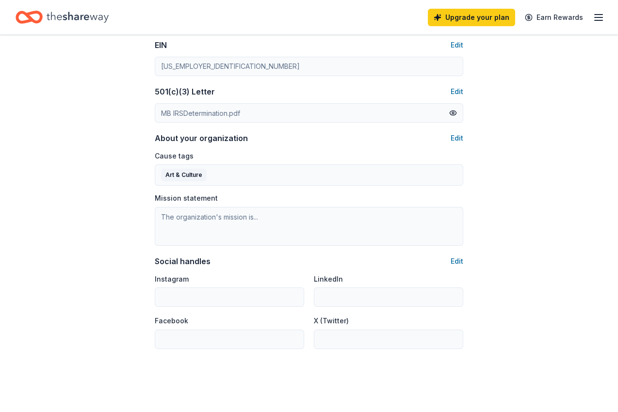
scroll to position [483, 0]
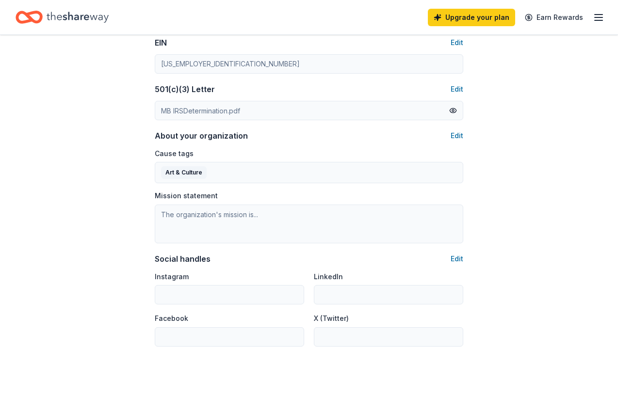
click at [453, 137] on button "Edit" at bounding box center [456, 136] width 13 height 12
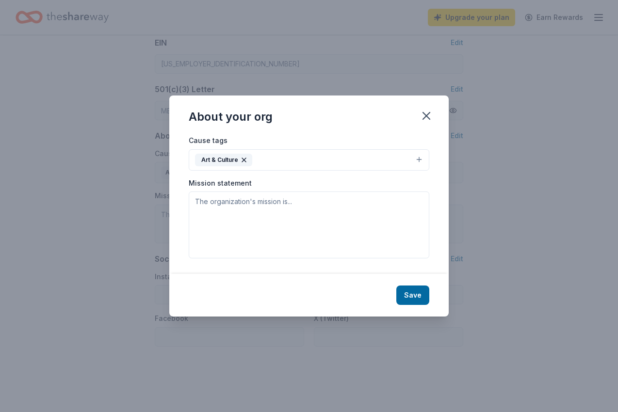
click at [289, 162] on button "Art & Culture" at bounding box center [309, 159] width 240 height 21
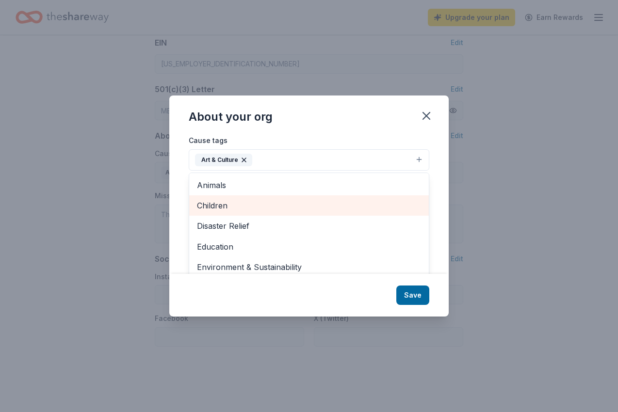
scroll to position [0, 0]
click at [277, 204] on span "Children" at bounding box center [309, 205] width 224 height 13
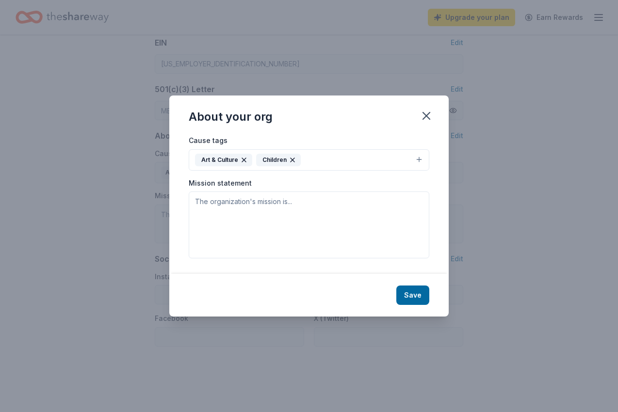
click at [242, 161] on icon "button" at bounding box center [244, 160] width 8 height 8
click at [261, 157] on button "Children" at bounding box center [309, 159] width 240 height 21
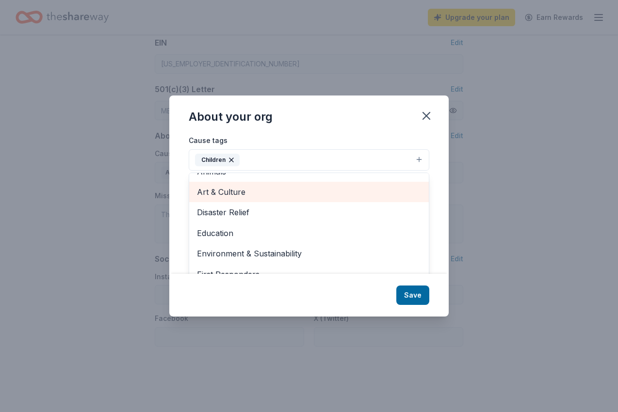
scroll to position [17, 0]
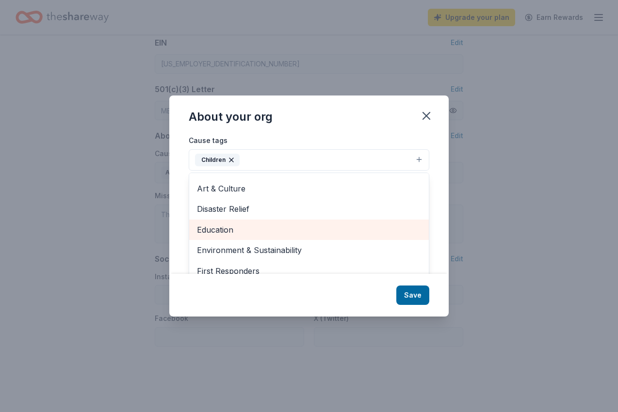
click at [238, 227] on span "Education" at bounding box center [309, 230] width 224 height 13
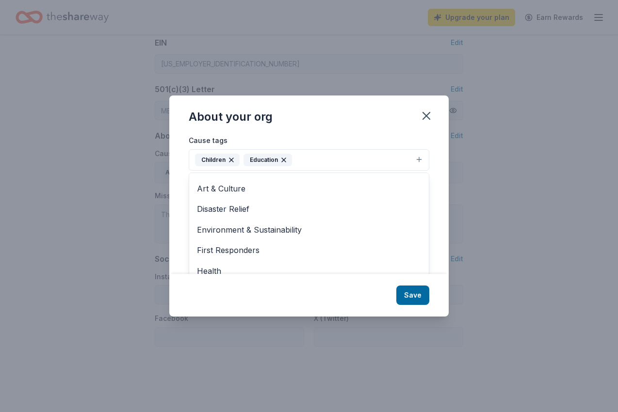
click at [230, 160] on icon "button" at bounding box center [231, 160] width 4 height 4
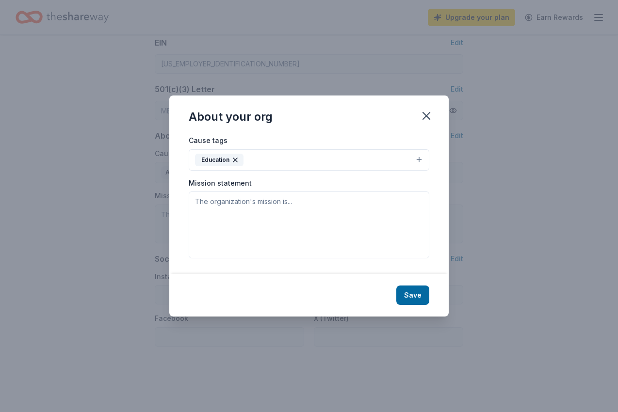
click at [271, 158] on button "Education" at bounding box center [309, 159] width 240 height 21
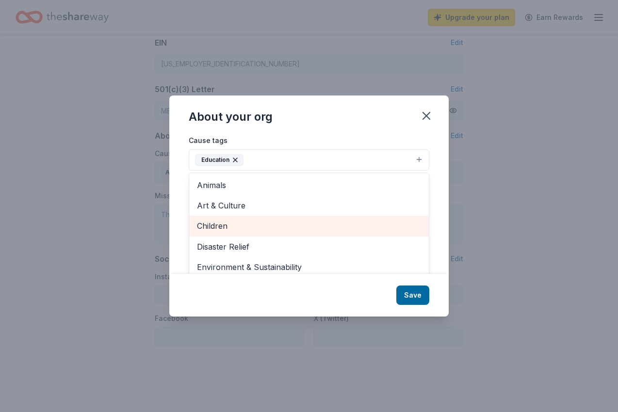
click at [255, 228] on span "Children" at bounding box center [309, 226] width 224 height 13
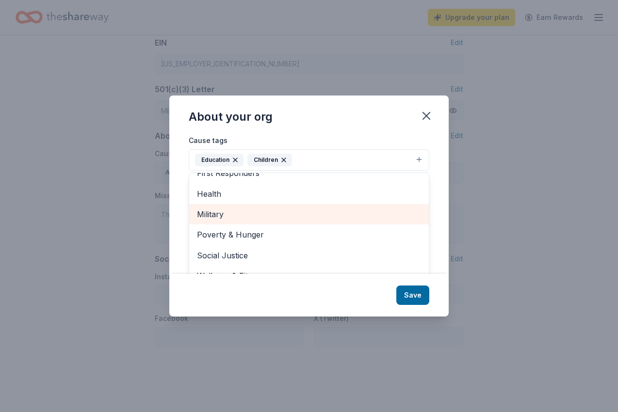
scroll to position [15, 0]
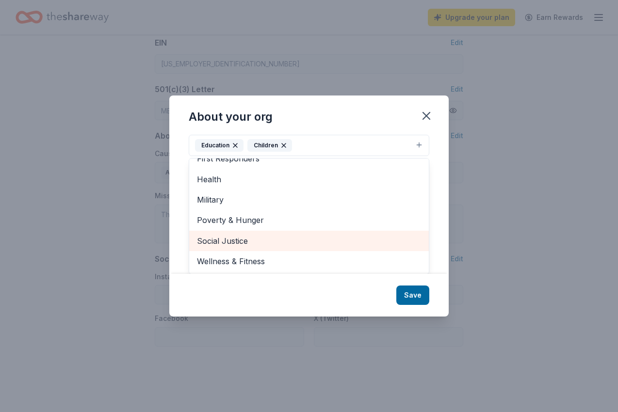
click at [276, 247] on span "Social Justice" at bounding box center [309, 241] width 224 height 13
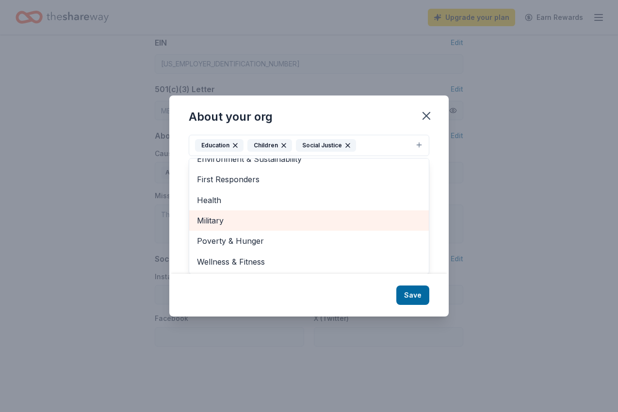
scroll to position [0, 0]
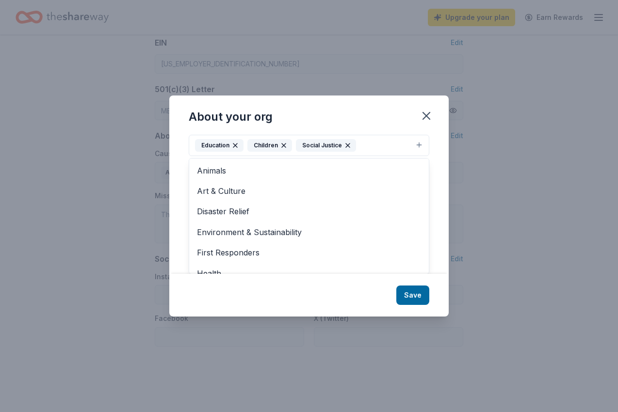
click at [369, 129] on div "About your org Cause tags Education Children Social Justice Animals Art & Cultu…" at bounding box center [308, 206] width 279 height 221
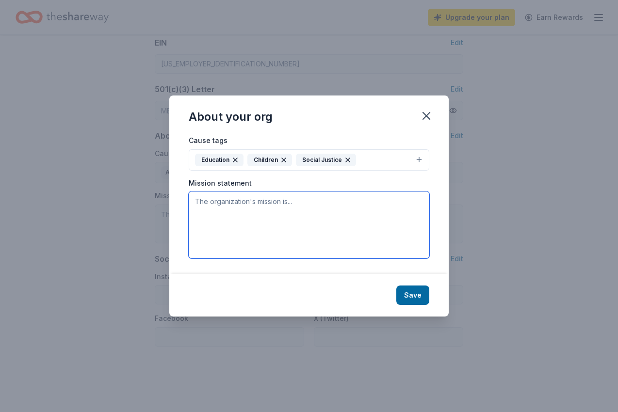
click at [281, 214] on textarea at bounding box center [309, 225] width 240 height 67
paste textarea "Mission Bit inspires youth to explore the world of STEM with project-based comp…"
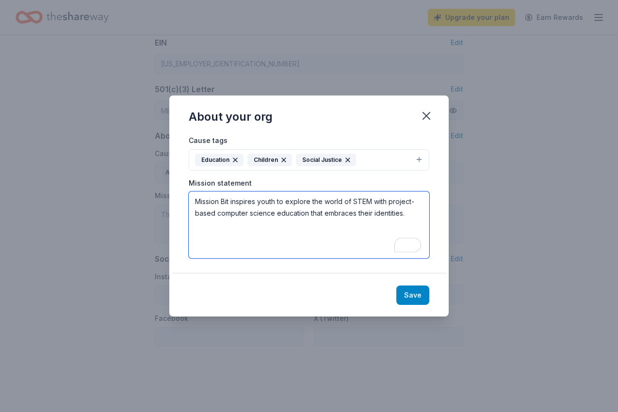
type textarea "Mission Bit inspires youth to explore the world of STEM with project-based comp…"
click at [415, 294] on button "Save" at bounding box center [412, 295] width 33 height 19
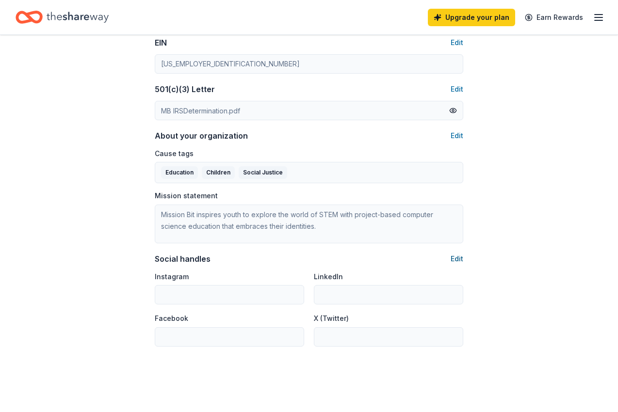
click at [455, 259] on button "Edit" at bounding box center [456, 259] width 13 height 12
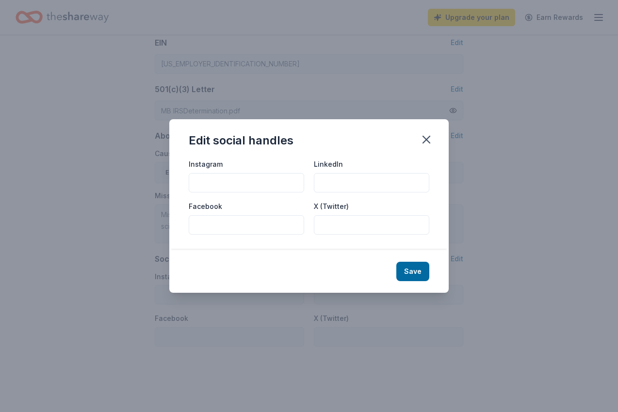
click at [217, 188] on input "Instagram" at bounding box center [246, 182] width 115 height 19
type input "https://instagram.com/missionbit"
type input "https://linkedin.com/school/mission-bit"
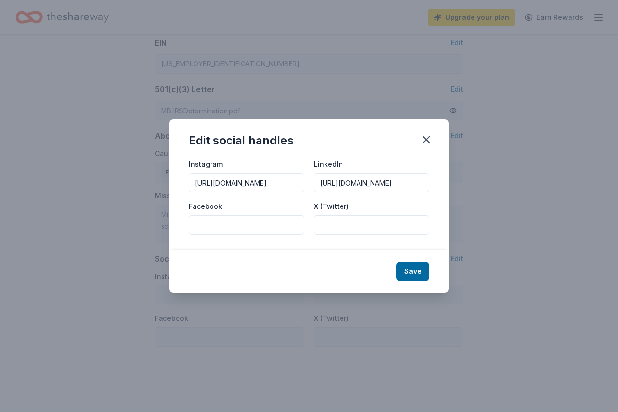
scroll to position [0, 0]
click at [221, 219] on input "Facebook" at bounding box center [246, 224] width 115 height 19
type input "https://facebook.com/missionbit"
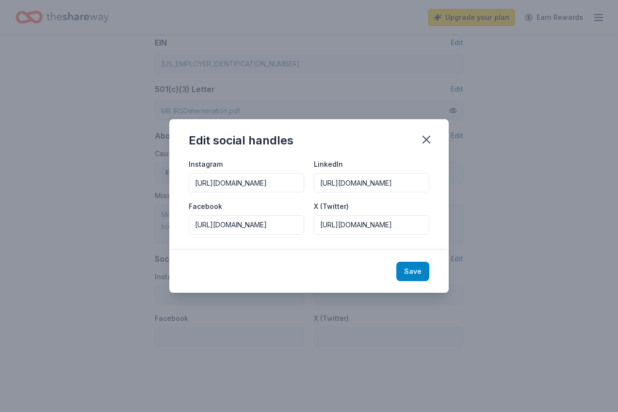
type input "https://x.com/missionbit"
click at [404, 262] on button "Save" at bounding box center [412, 271] width 33 height 19
type input "https://instagram.com/missionbit"
type input "https://linkedin.com/school/mission-bit"
type input "https://facebook.com/missionbit"
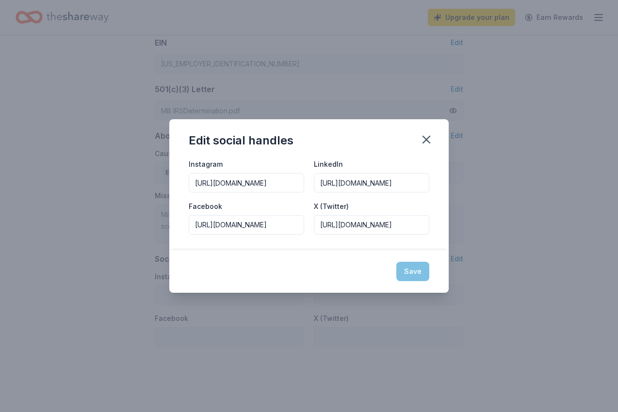
type input "https://x.com/missionbit"
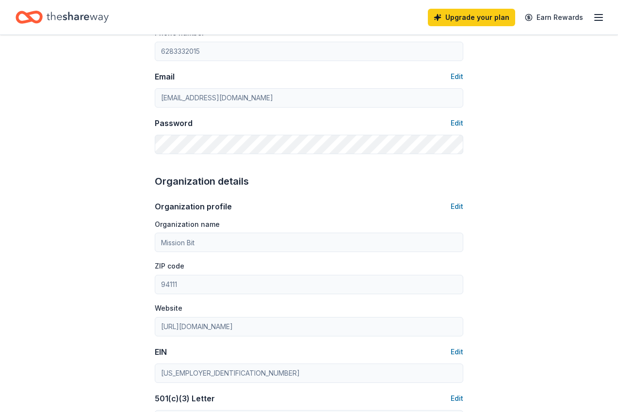
scroll to position [170, 0]
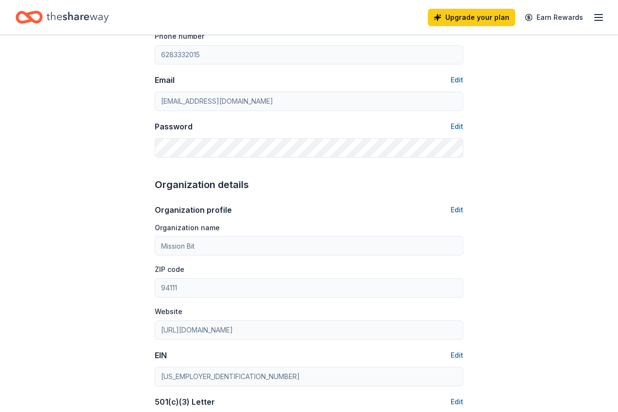
click at [459, 207] on button "Edit" at bounding box center [456, 210] width 13 height 12
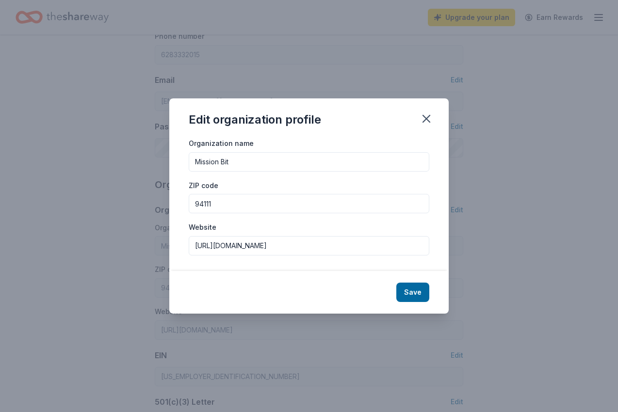
click at [292, 246] on input "http://www.missionbit.com" at bounding box center [309, 245] width 240 height 19
click at [228, 252] on input "http://www.missionbit.org" at bounding box center [309, 245] width 240 height 19
click at [234, 249] on input "http://www.missionbit.org" at bounding box center [309, 245] width 240 height 19
type input "http://missionbit.org"
click at [318, 197] on input "94111" at bounding box center [309, 203] width 240 height 19
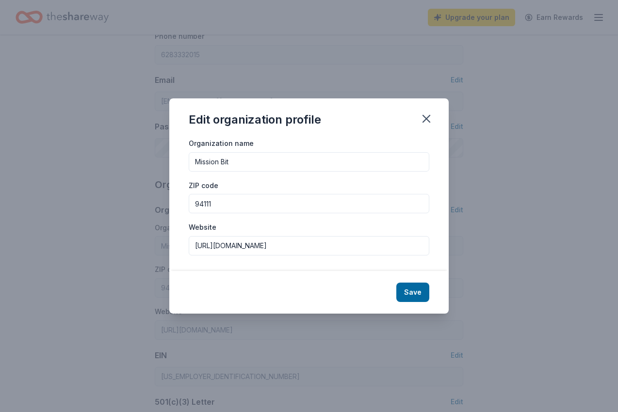
click at [310, 207] on input "94111" at bounding box center [309, 203] width 240 height 19
type input "94111"
click at [405, 288] on button "Save" at bounding box center [412, 292] width 33 height 19
type input "http://missionbit.org"
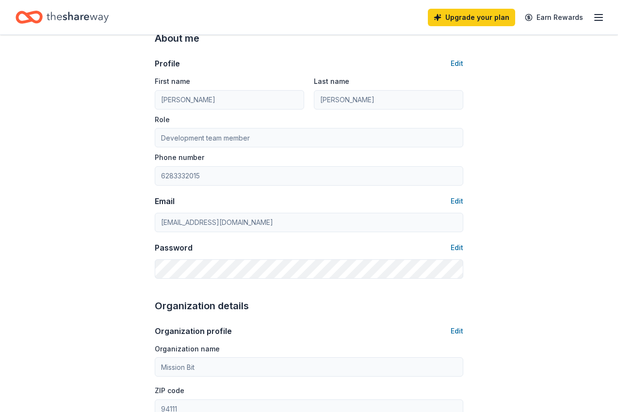
scroll to position [0, 0]
